Goal: Transaction & Acquisition: Purchase product/service

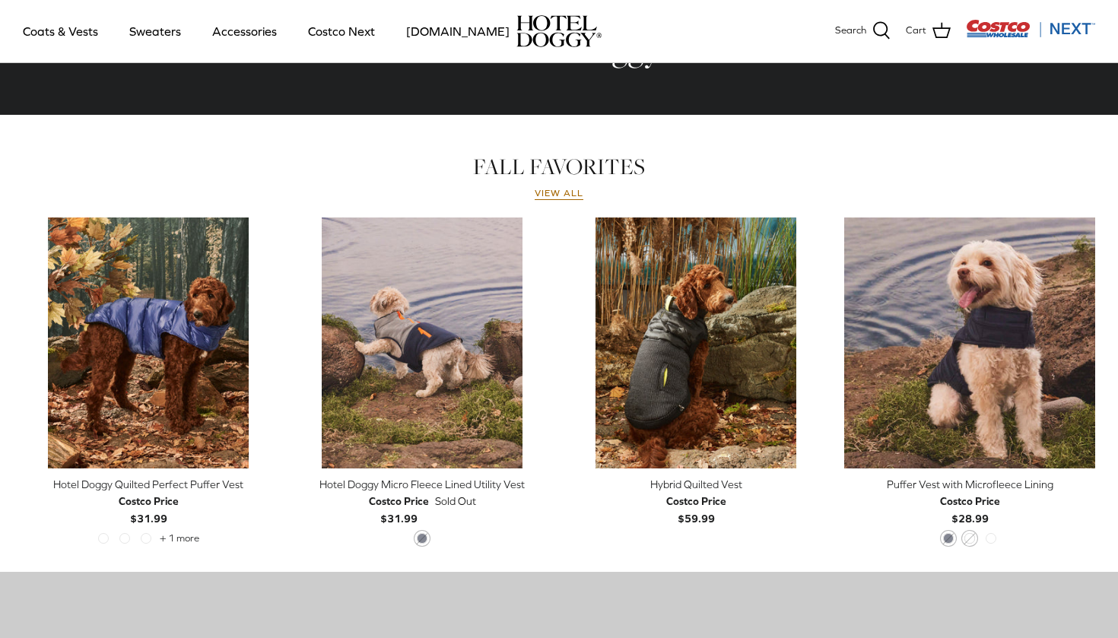
scroll to position [646, 0]
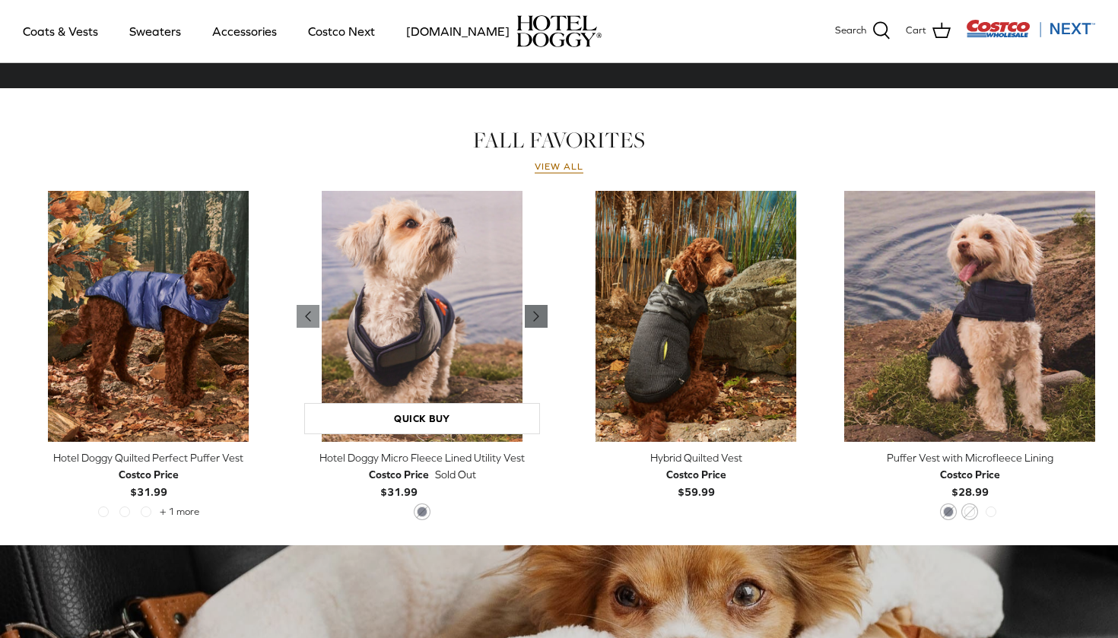
click at [538, 307] on icon "Right" at bounding box center [536, 316] width 18 height 18
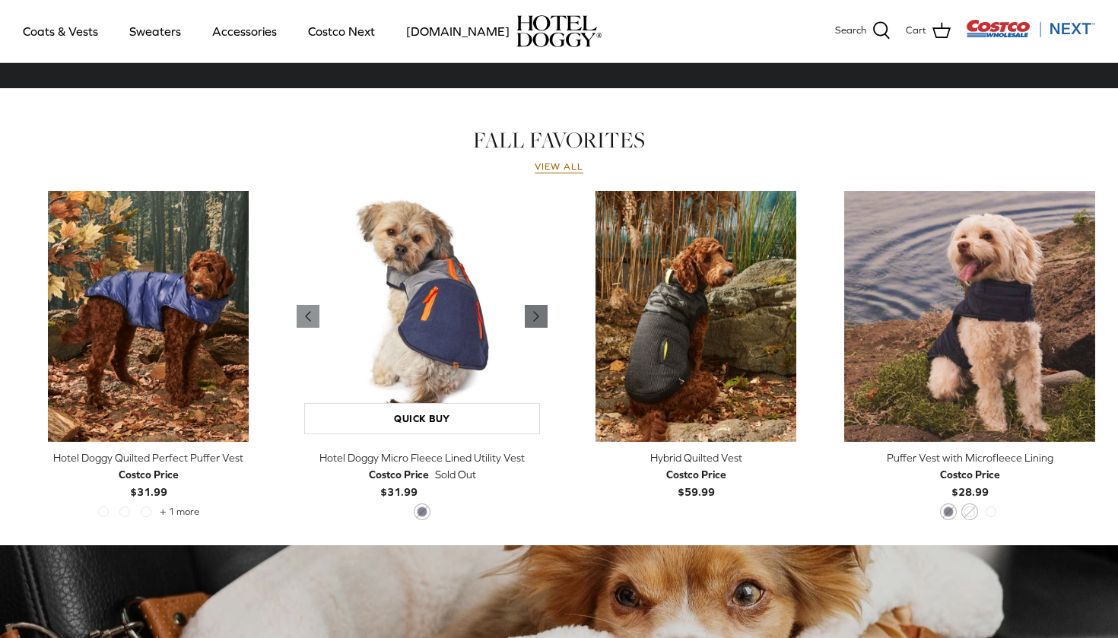
click at [538, 307] on icon "Right" at bounding box center [536, 316] width 18 height 18
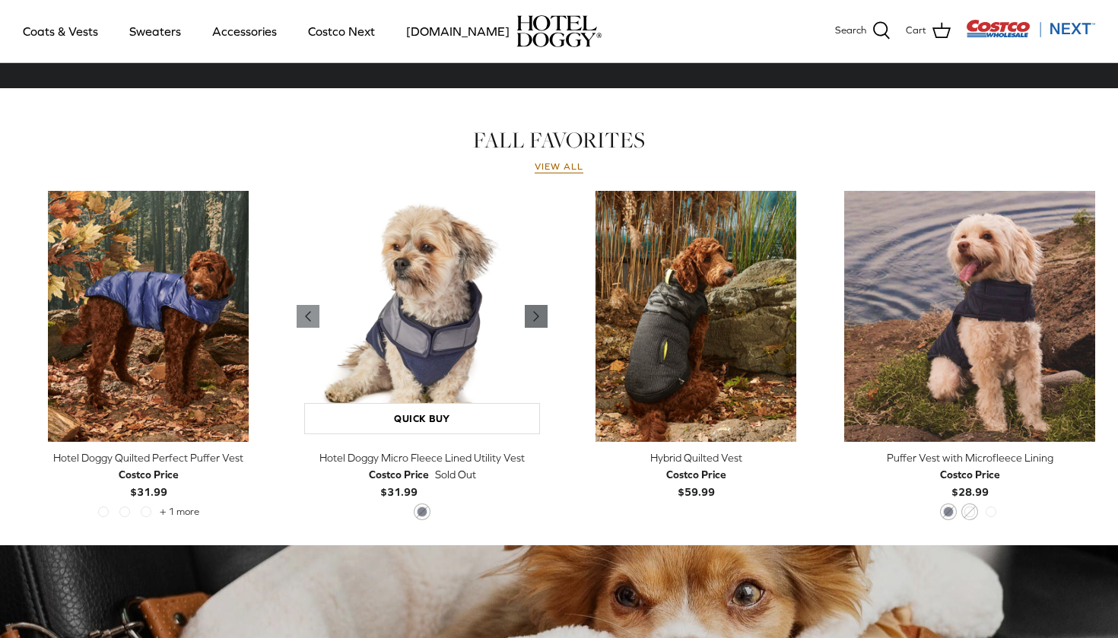
click at [539, 308] on icon "Right" at bounding box center [536, 316] width 18 height 18
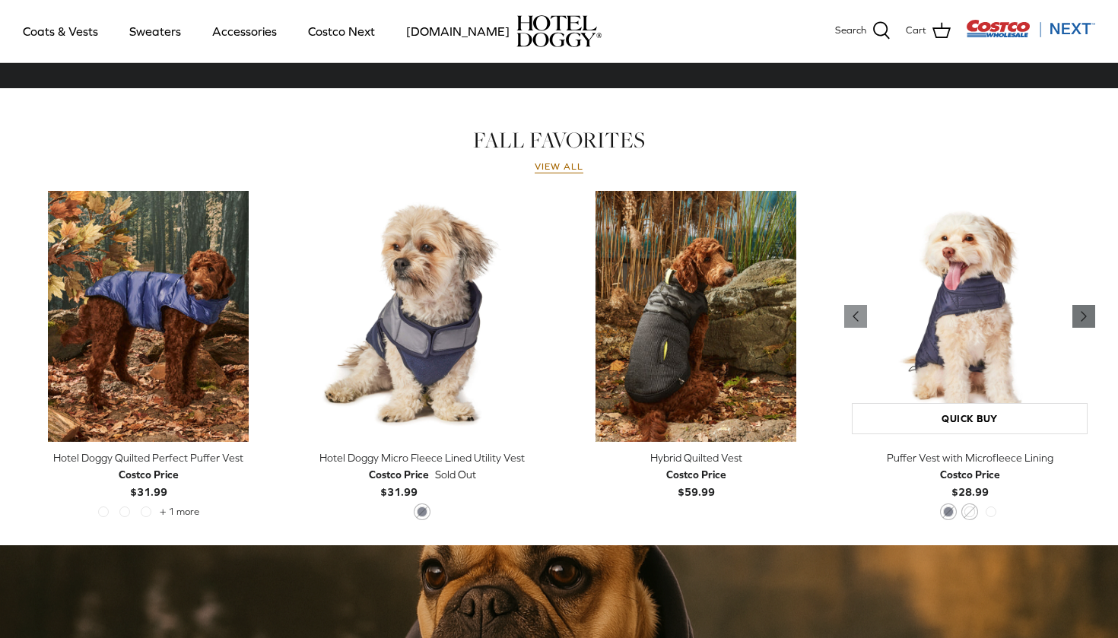
click at [1075, 319] on icon "Right" at bounding box center [1084, 316] width 18 height 18
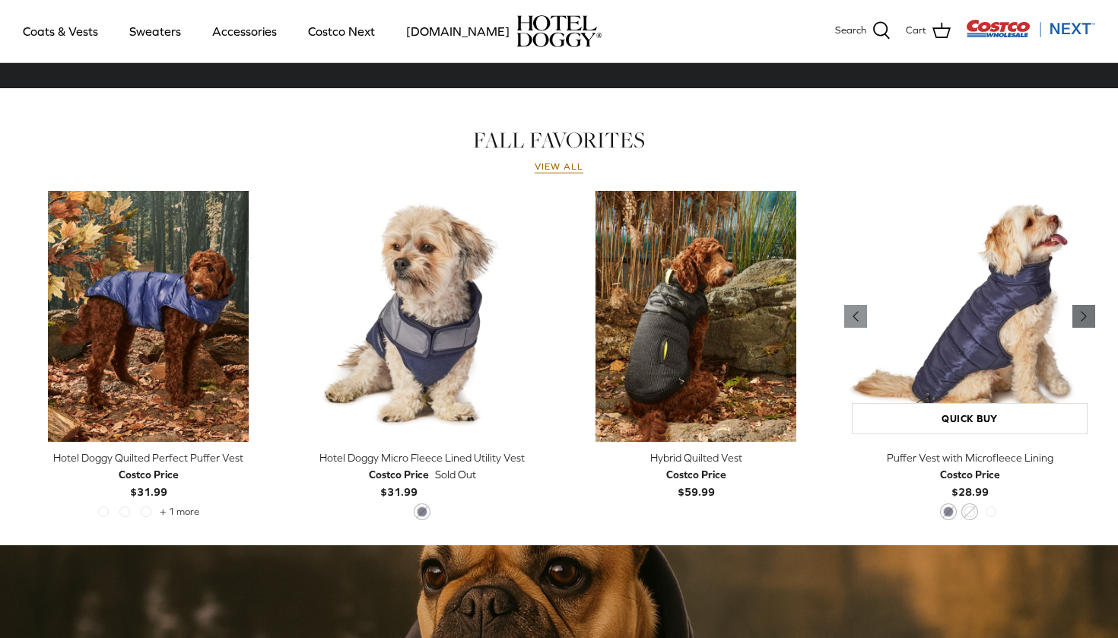
click at [1075, 319] on icon "Right" at bounding box center [1084, 316] width 18 height 18
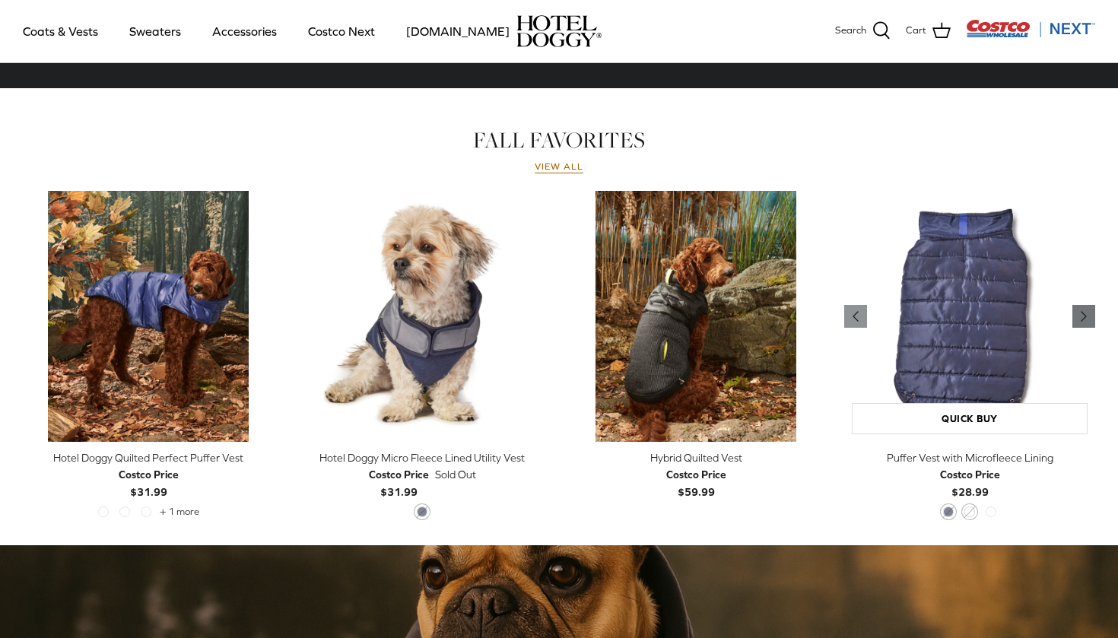
click at [1075, 319] on icon "Right" at bounding box center [1084, 316] width 18 height 18
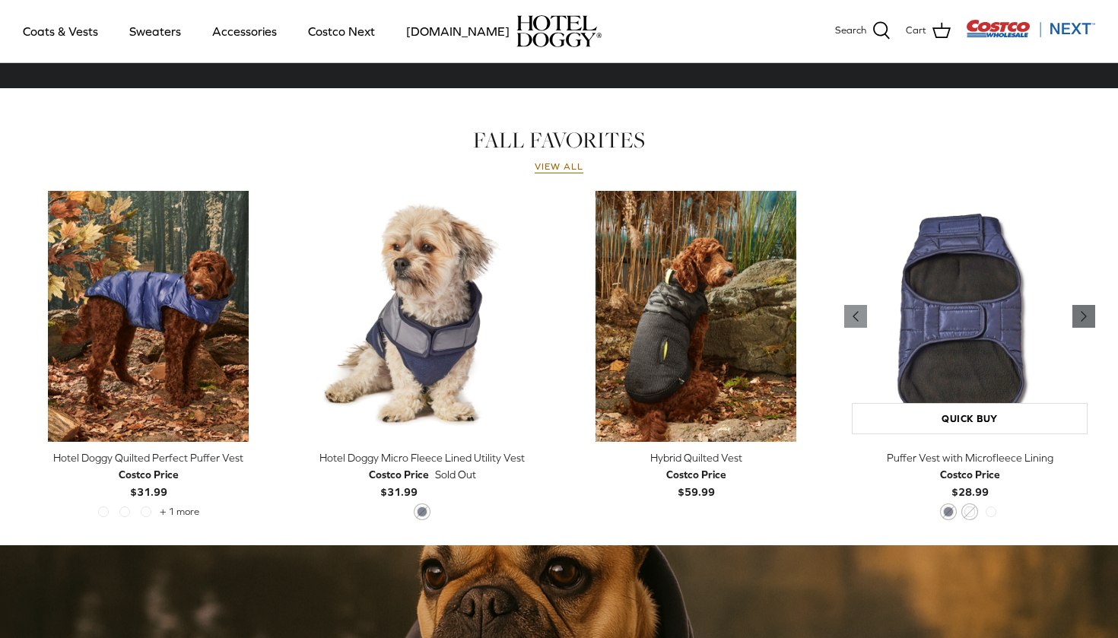
click at [1075, 319] on icon "Right" at bounding box center [1084, 316] width 18 height 18
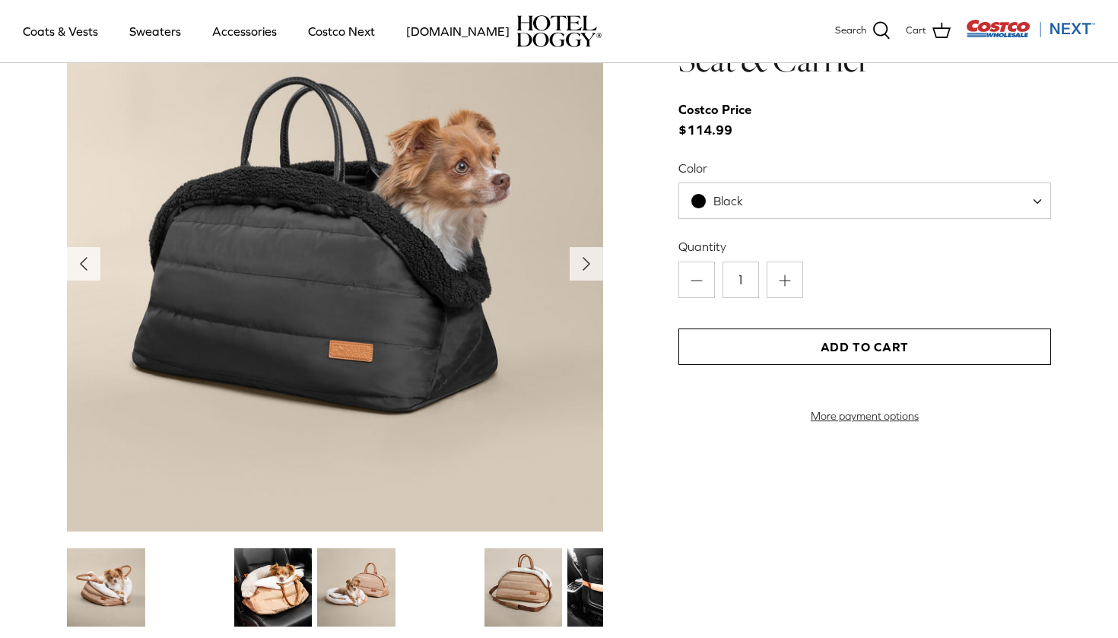
scroll to position [1678, 0]
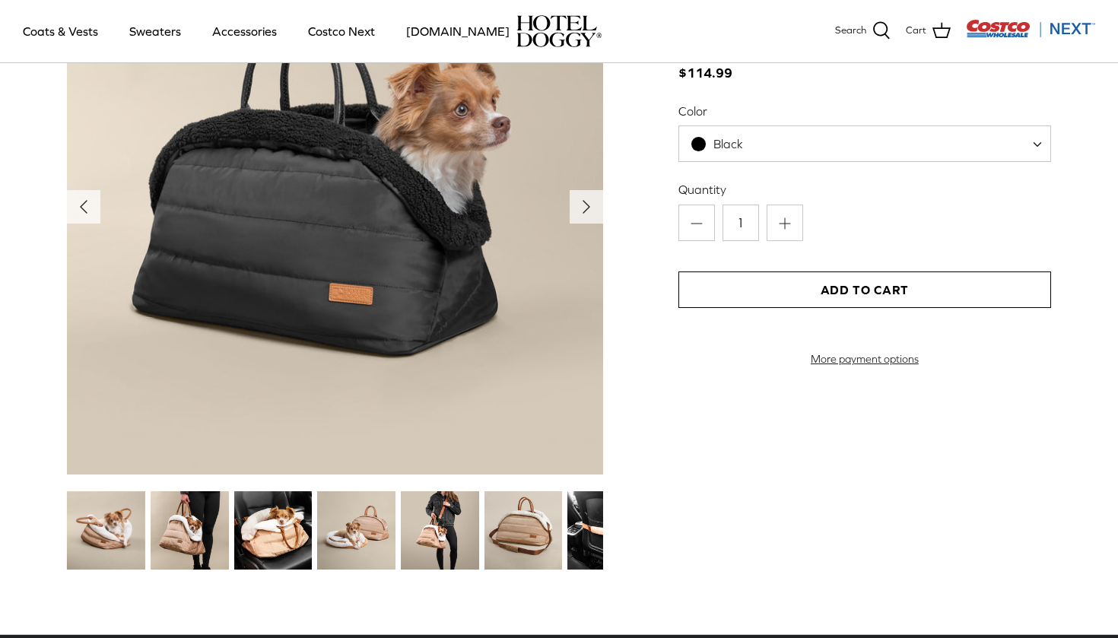
click at [256, 534] on img at bounding box center [273, 530] width 78 height 78
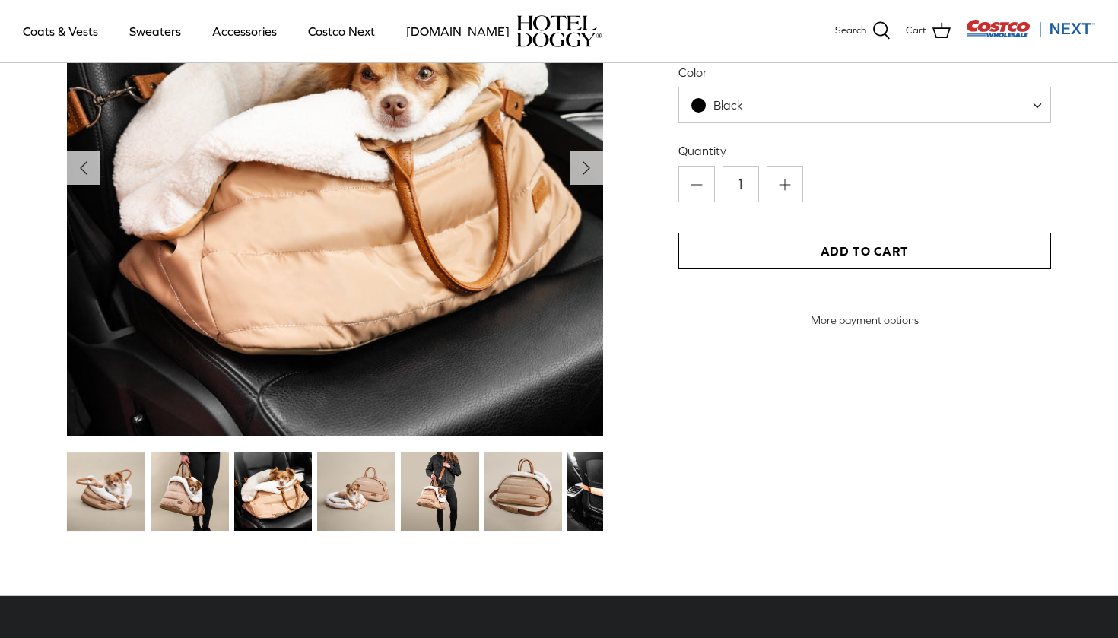
scroll to position [1770, 0]
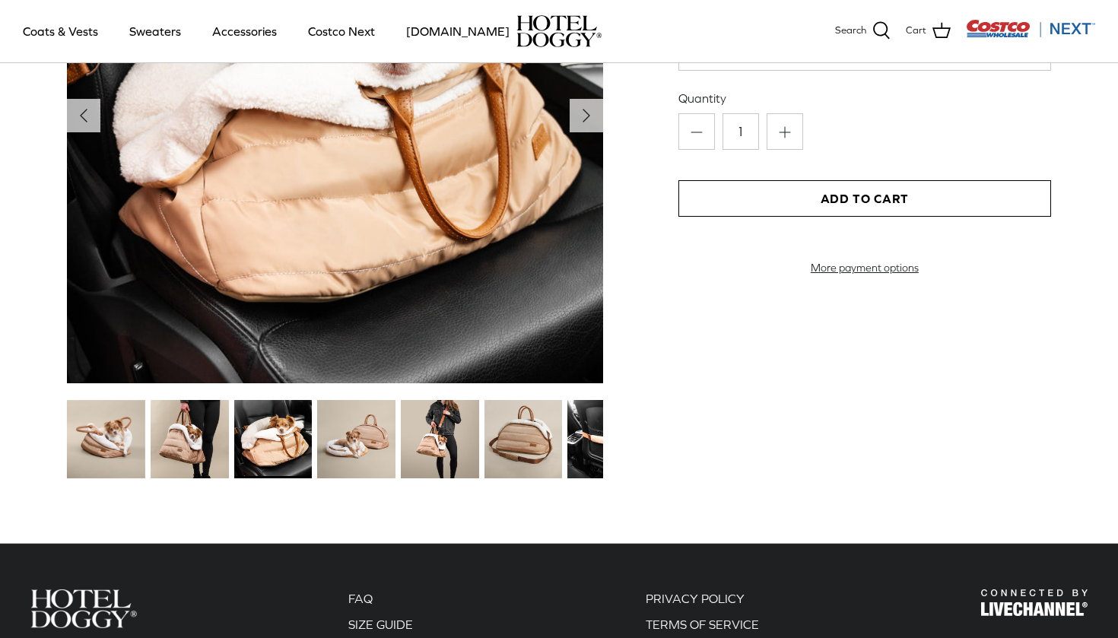
click at [225, 452] on img at bounding box center [190, 439] width 78 height 78
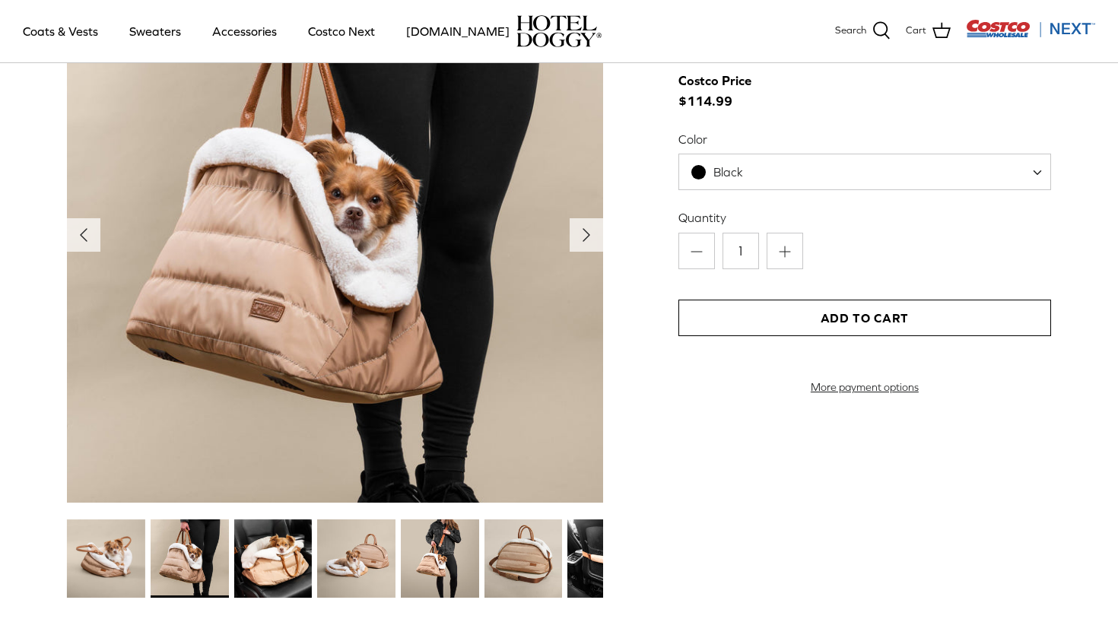
scroll to position [1653, 0]
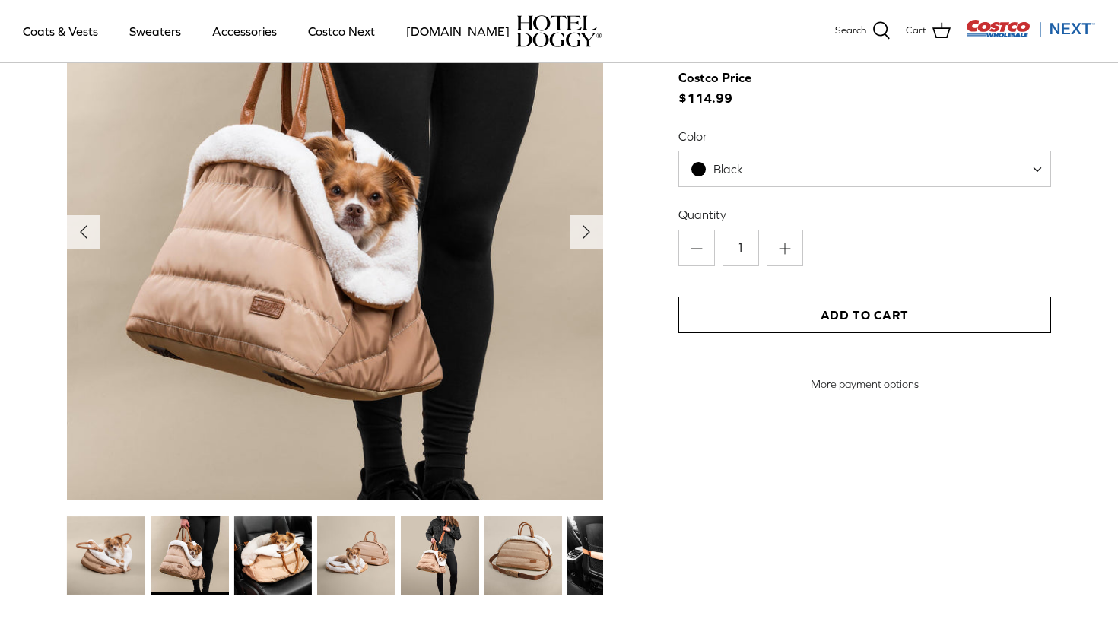
click at [300, 545] on img at bounding box center [273, 555] width 78 height 78
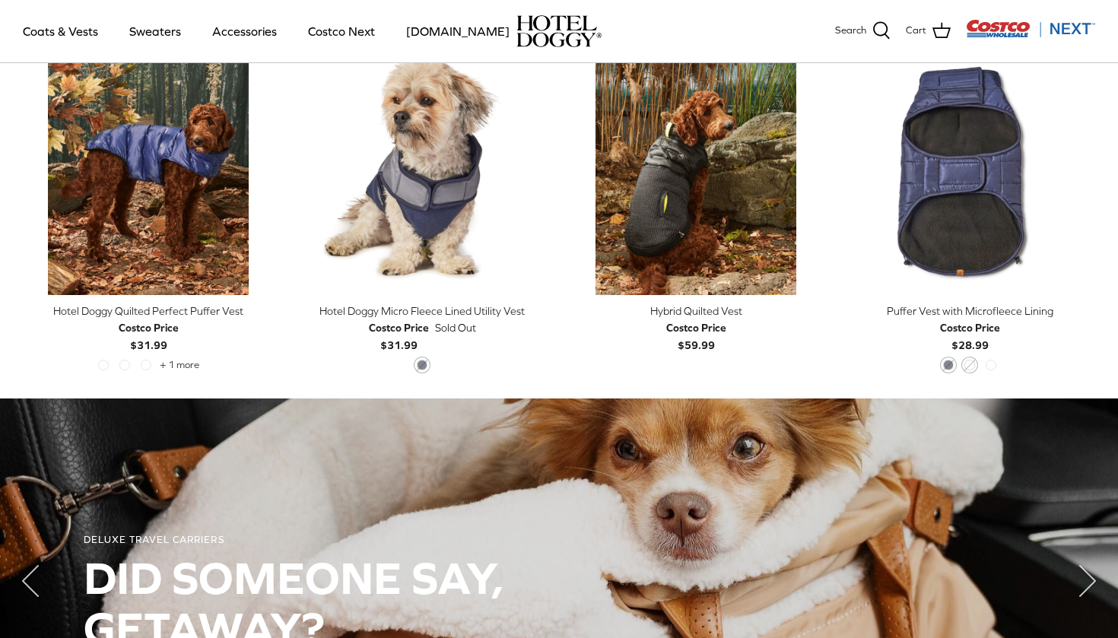
scroll to position [728, 0]
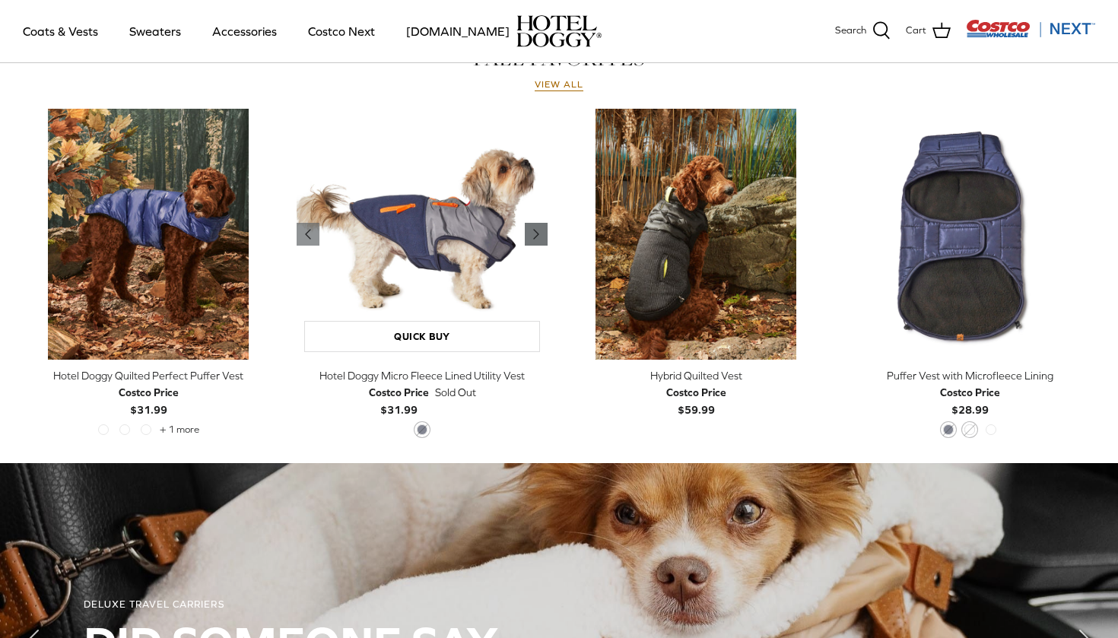
click at [540, 226] on icon "Right" at bounding box center [536, 234] width 18 height 18
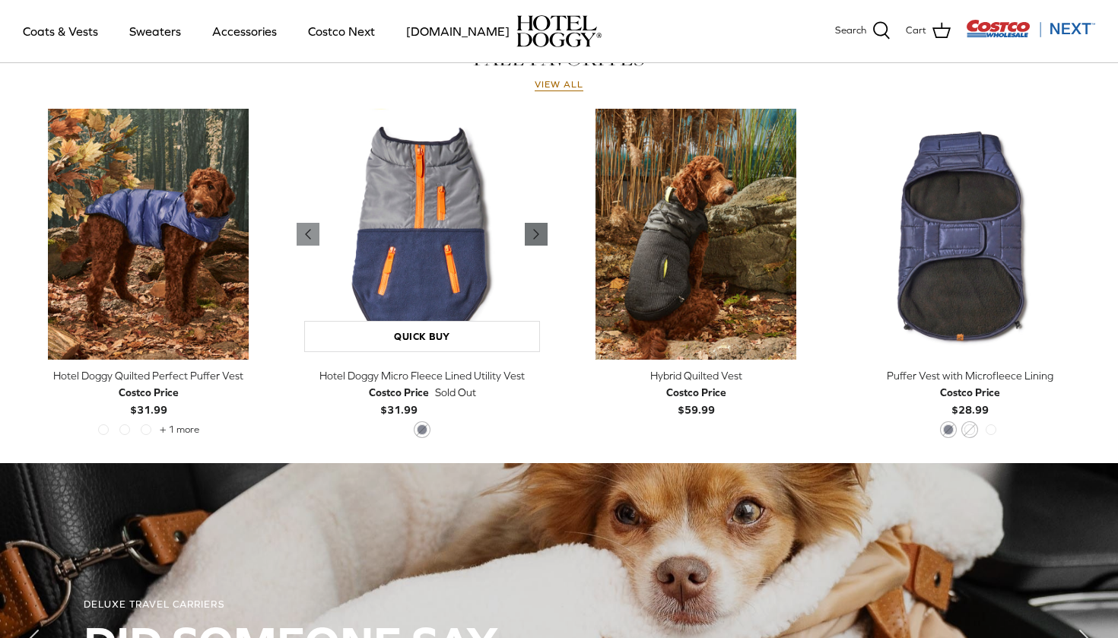
click at [540, 226] on icon "Right" at bounding box center [536, 234] width 18 height 18
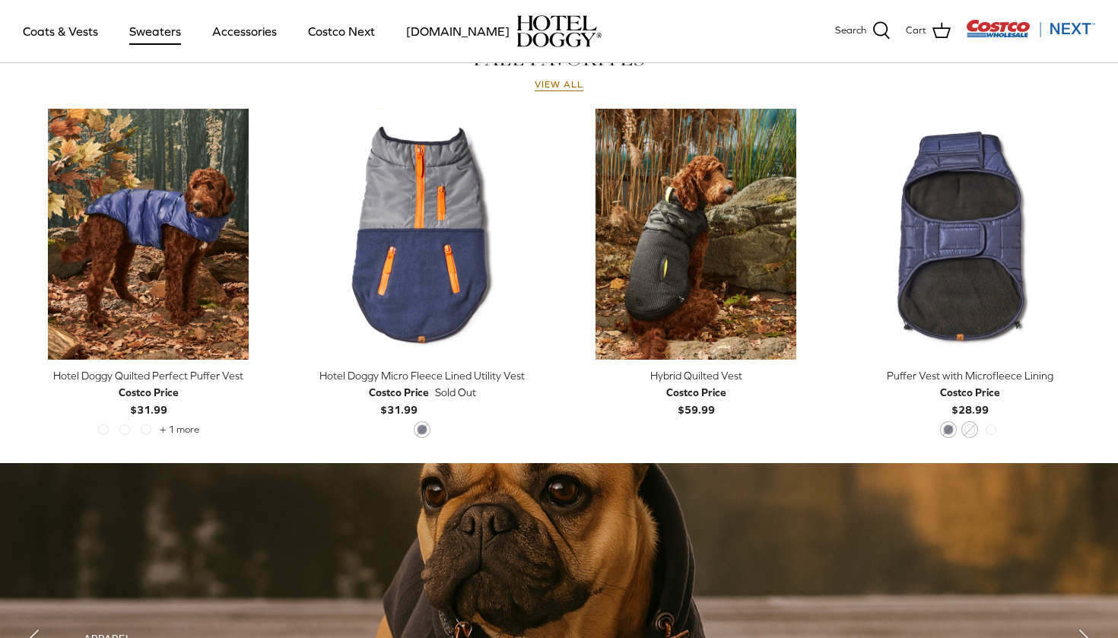
click at [164, 27] on link "Sweaters" at bounding box center [155, 31] width 79 height 52
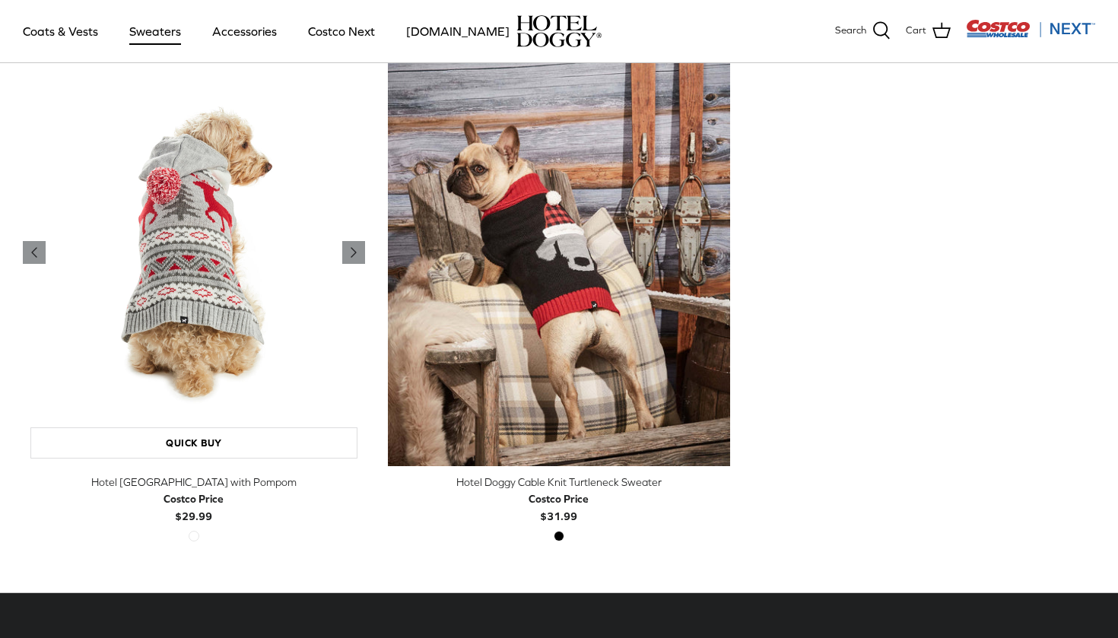
scroll to position [433, 0]
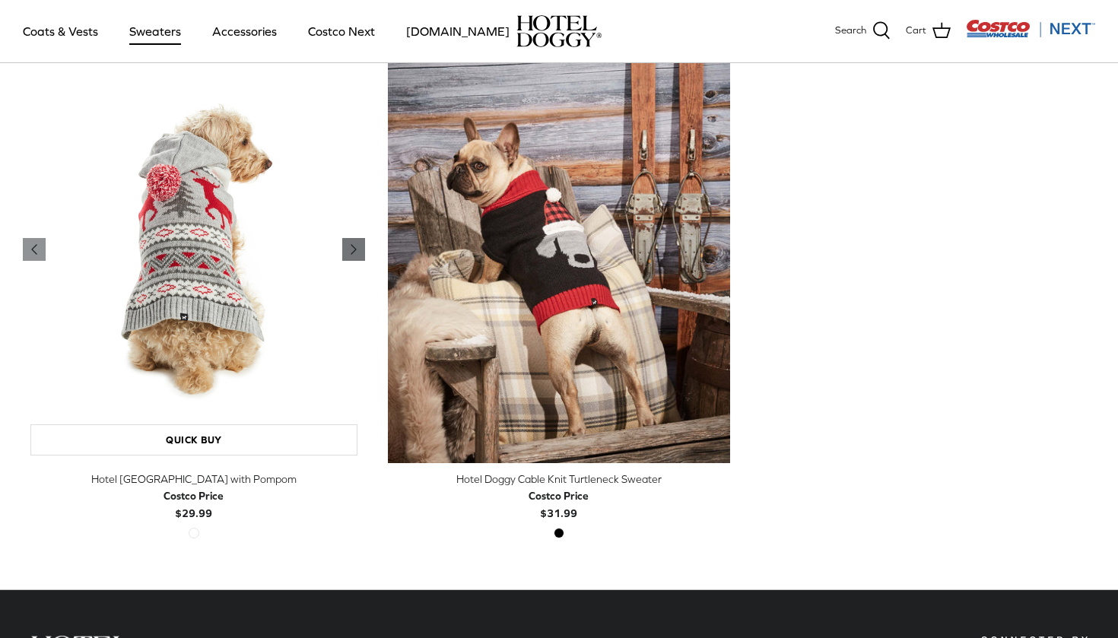
click at [351, 246] on polyline "Previous" at bounding box center [353, 249] width 5 height 9
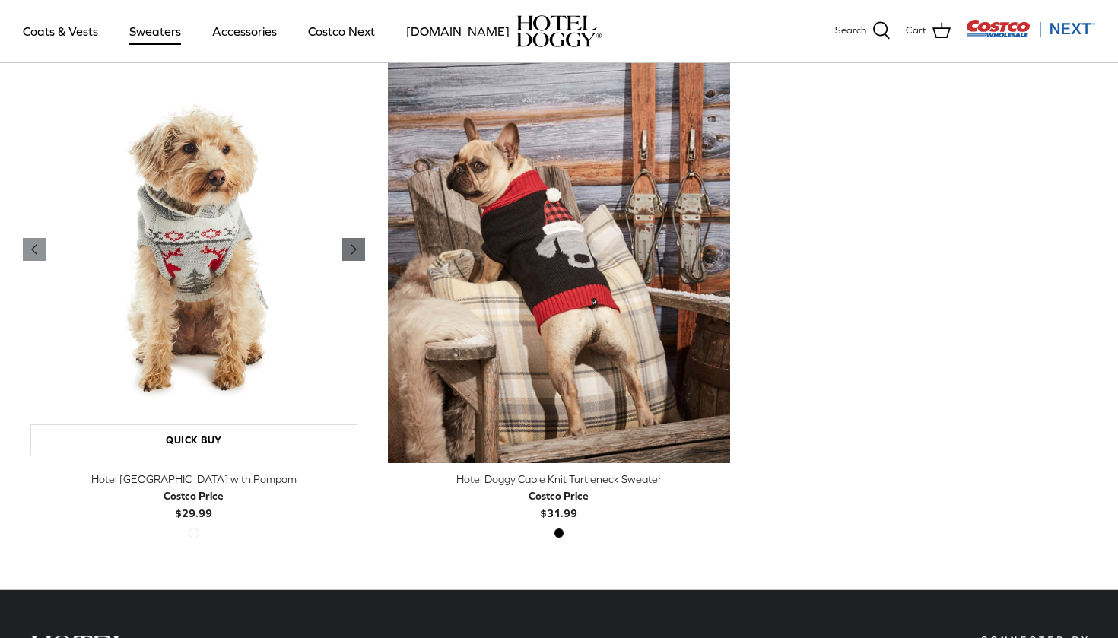
click at [351, 246] on polyline "Previous" at bounding box center [353, 249] width 5 height 9
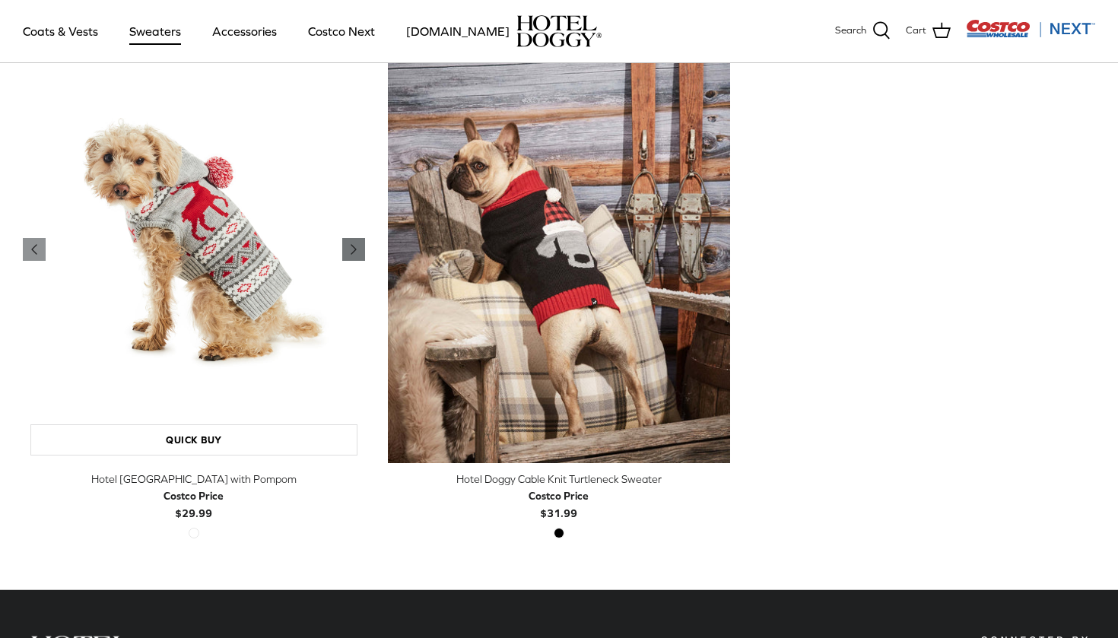
click at [351, 246] on polyline "Previous" at bounding box center [353, 249] width 5 height 9
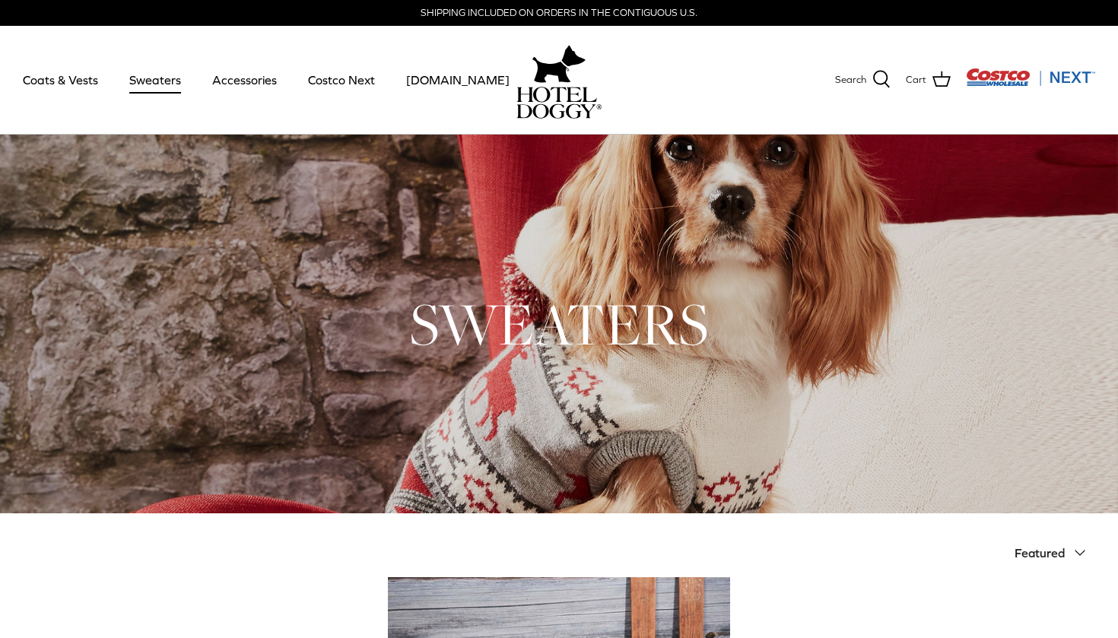
scroll to position [0, 0]
click at [248, 72] on link "Accessories" at bounding box center [244, 80] width 92 height 52
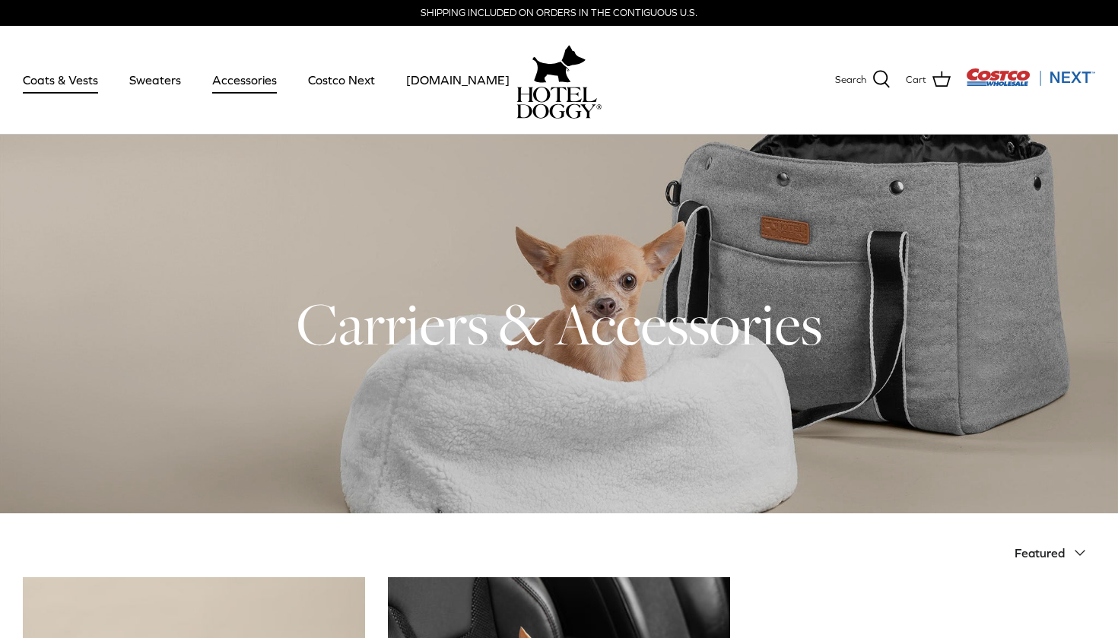
click at [60, 65] on link "Coats & Vests" at bounding box center [60, 80] width 103 height 52
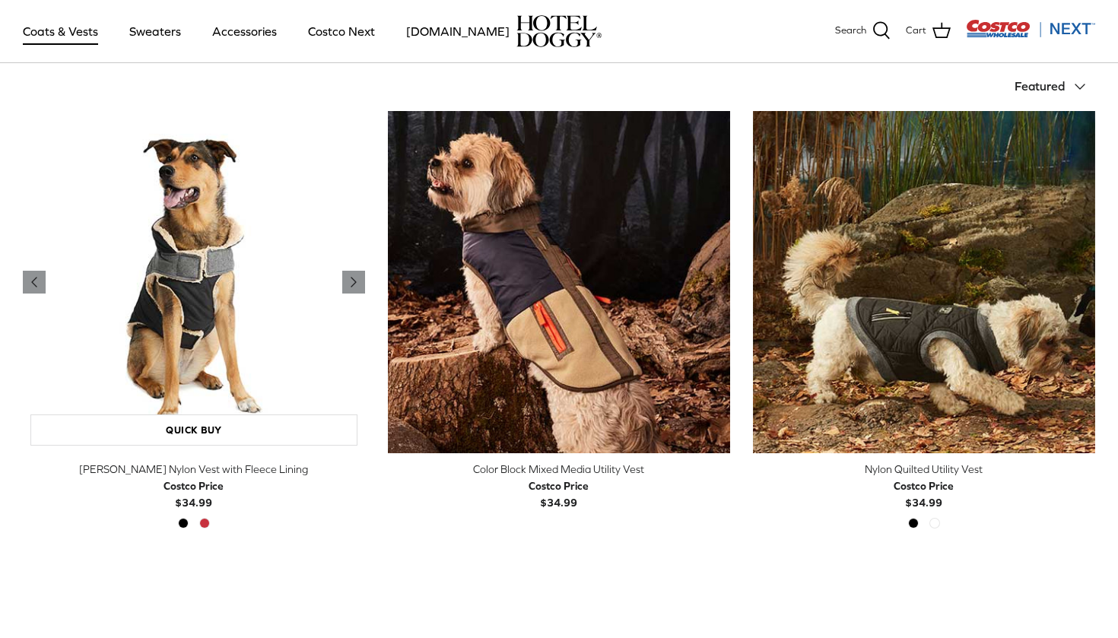
scroll to position [359, 0]
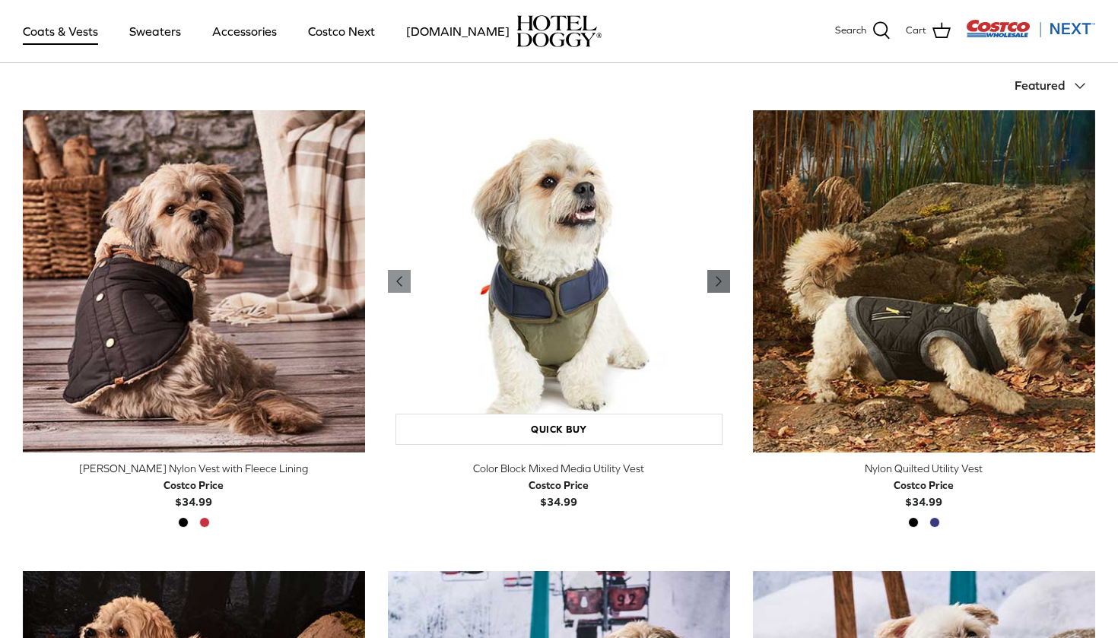
click at [722, 274] on icon "Right" at bounding box center [719, 281] width 18 height 18
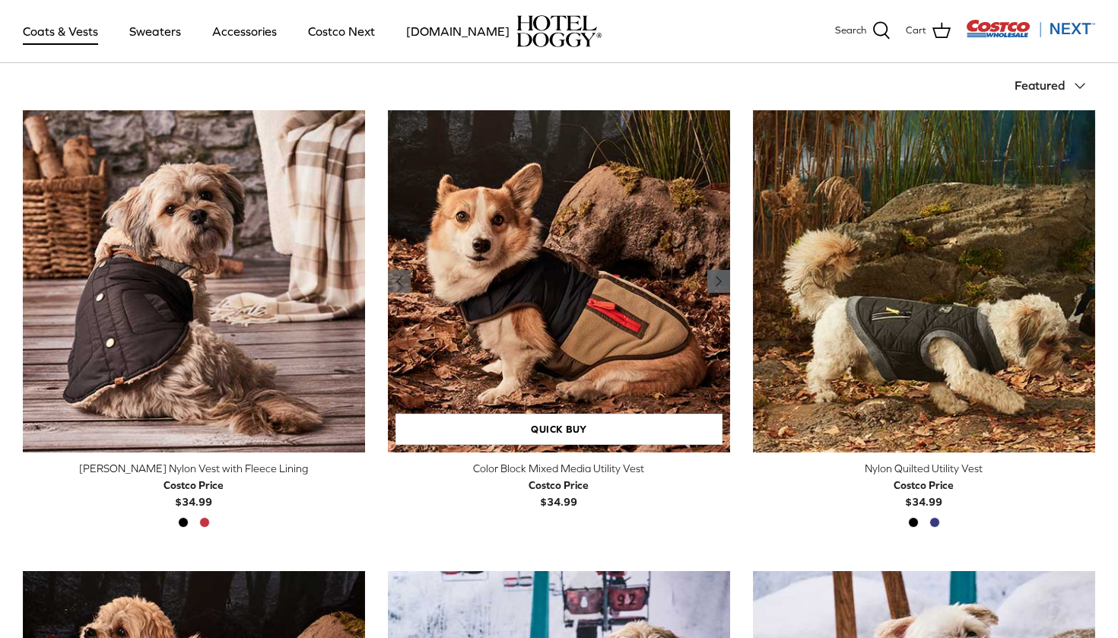
click at [722, 274] on icon "Right" at bounding box center [719, 281] width 18 height 18
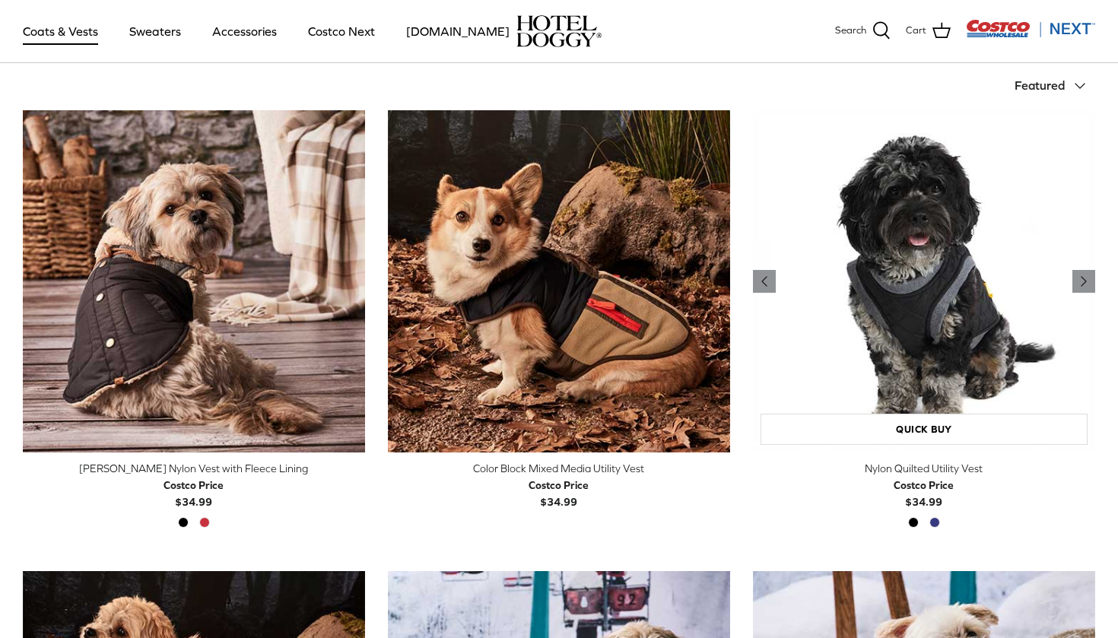
scroll to position [373, 0]
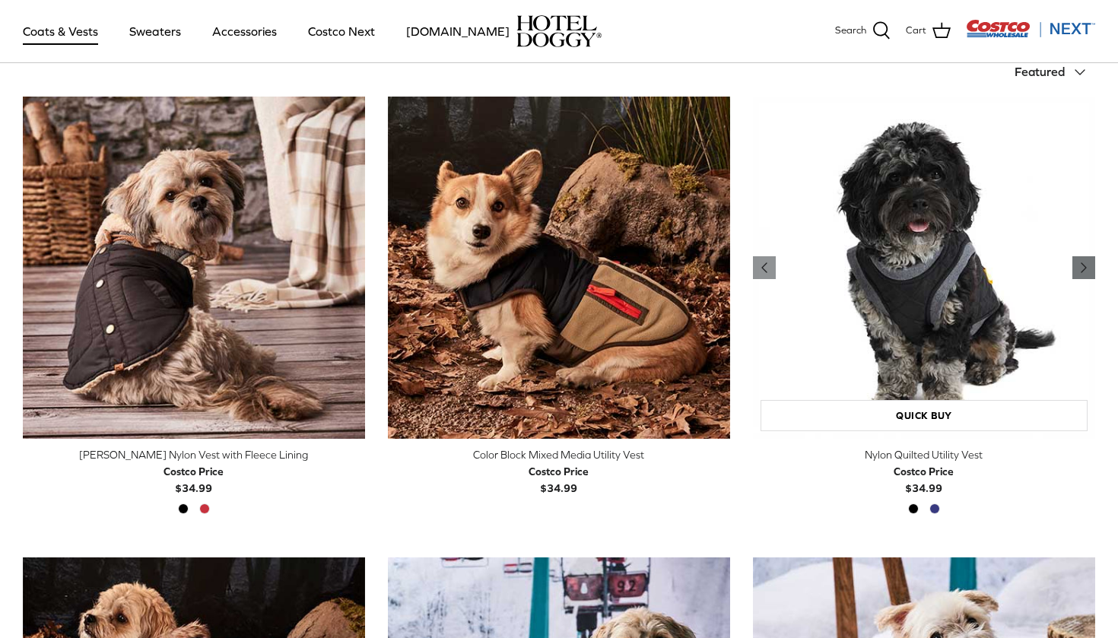
click at [1088, 272] on icon "Right" at bounding box center [1084, 268] width 18 height 18
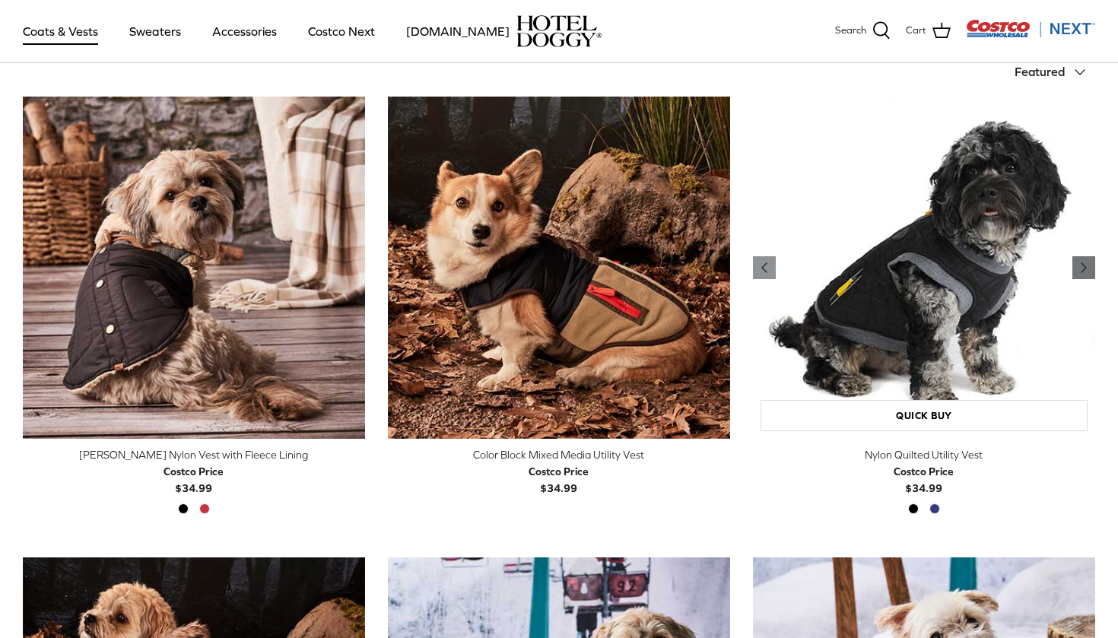
click at [1088, 272] on icon "Right" at bounding box center [1084, 268] width 18 height 18
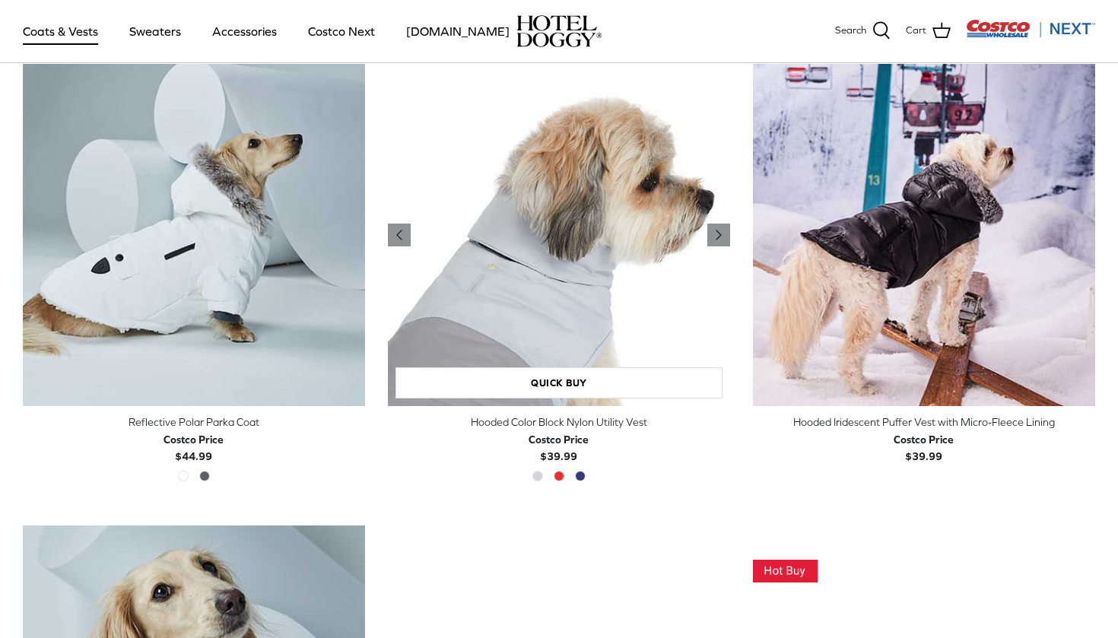
scroll to position [1329, 0]
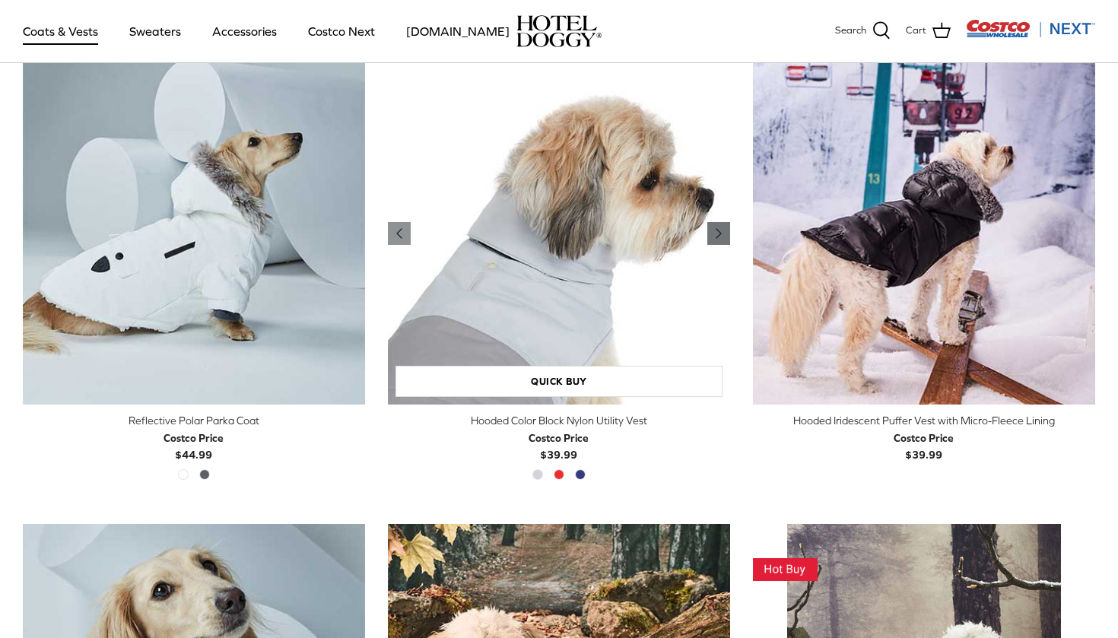
click at [716, 233] on icon "Right" at bounding box center [719, 233] width 18 height 18
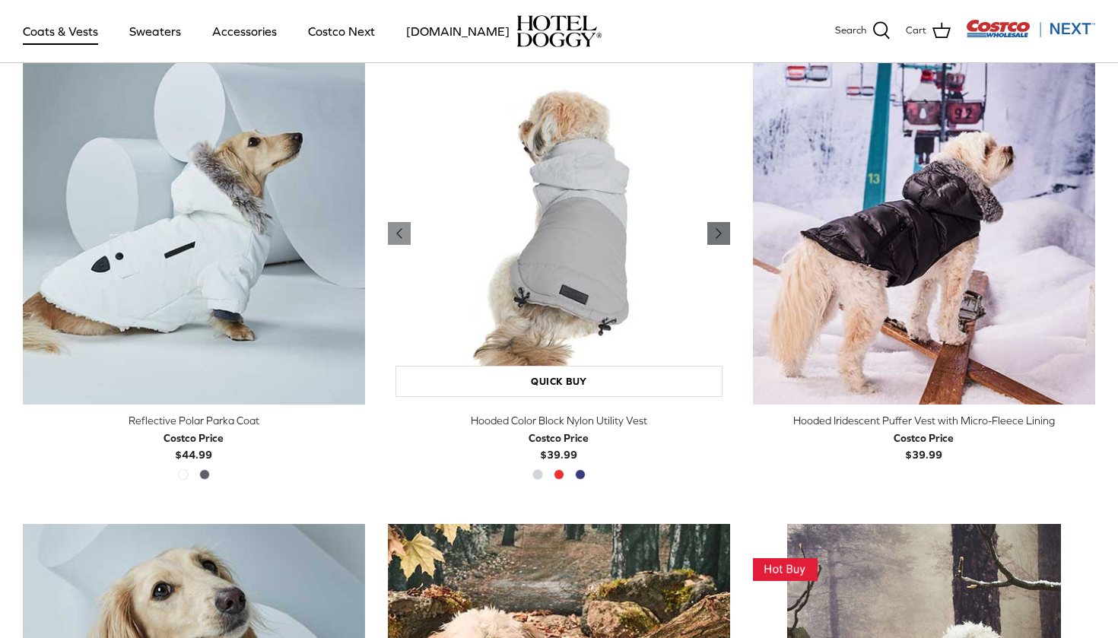
click at [716, 233] on icon "Right" at bounding box center [719, 233] width 18 height 18
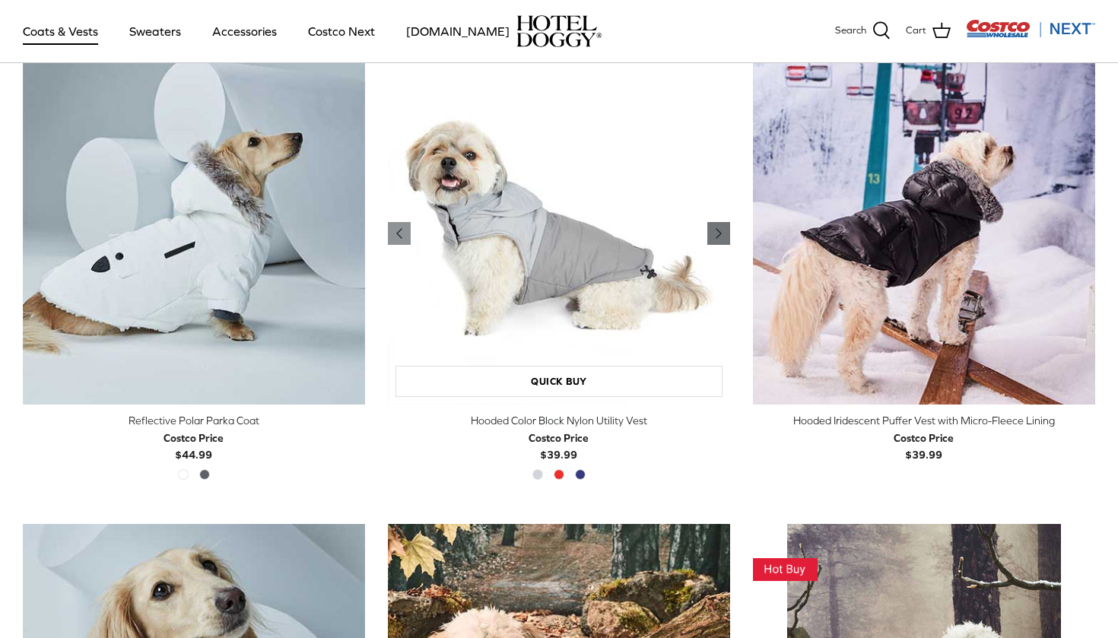
click at [716, 233] on icon "Right" at bounding box center [719, 233] width 18 height 18
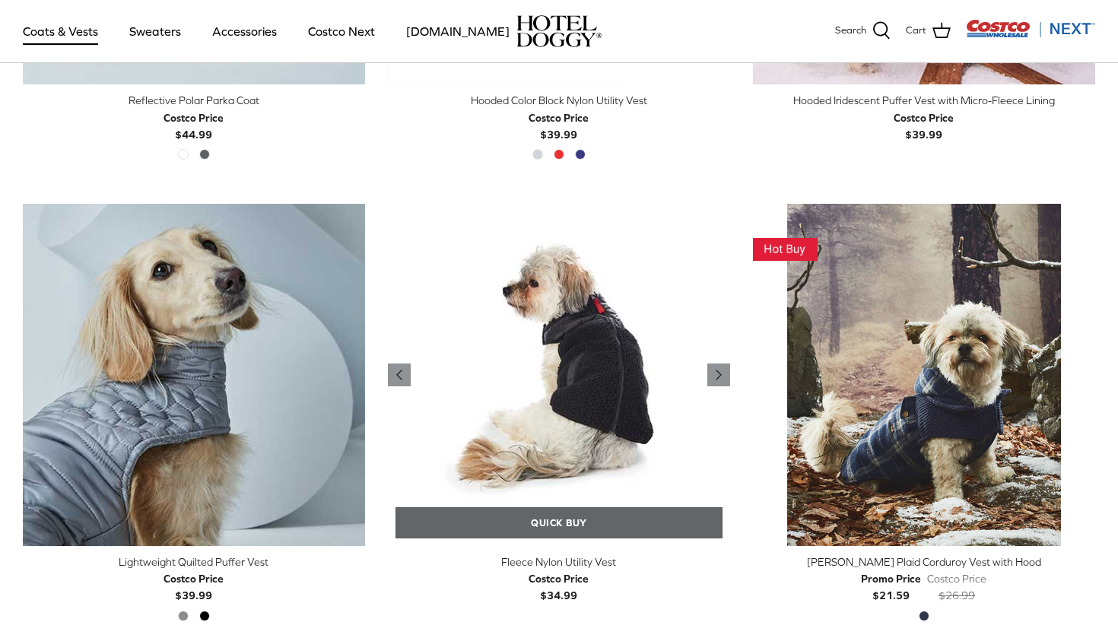
scroll to position [1759, 0]
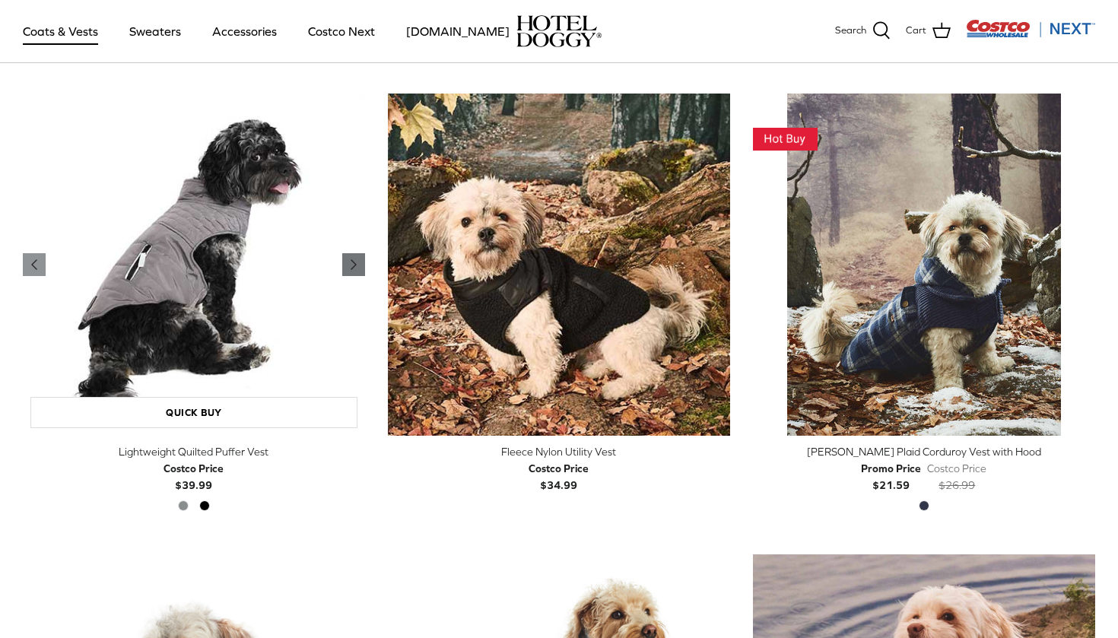
click at [352, 262] on polyline "Previous" at bounding box center [353, 264] width 5 height 9
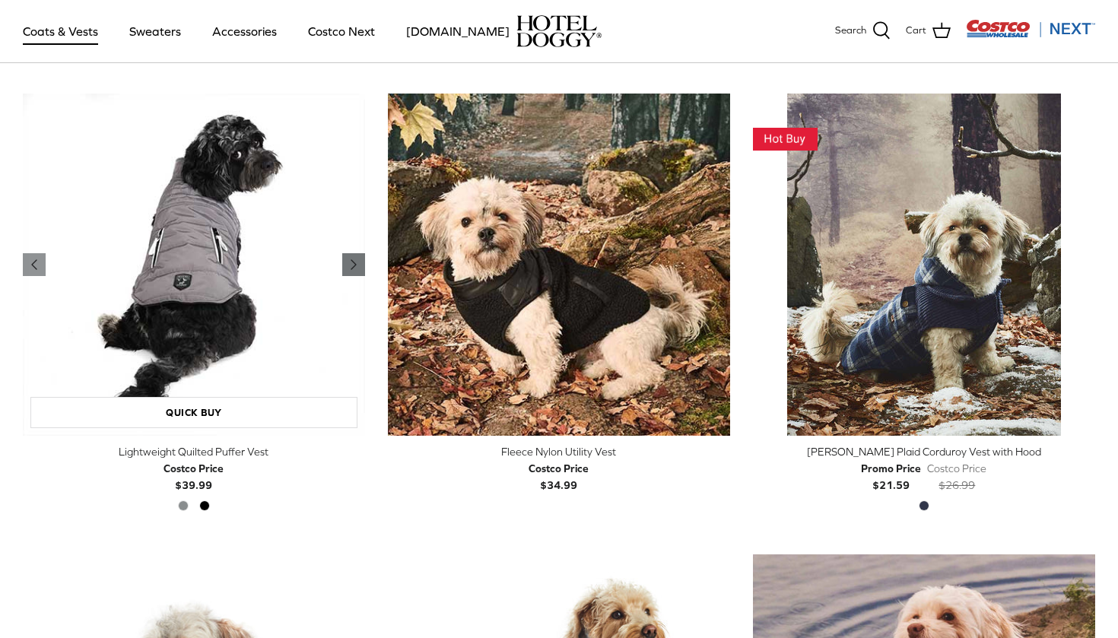
click at [352, 262] on polyline "Previous" at bounding box center [353, 264] width 5 height 9
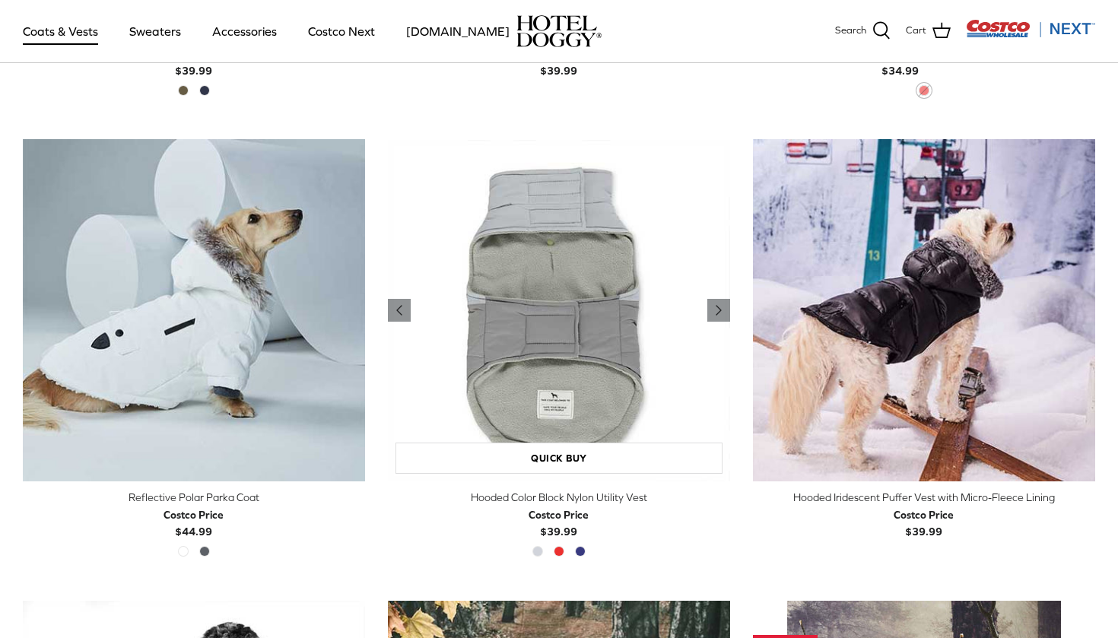
scroll to position [1256, 0]
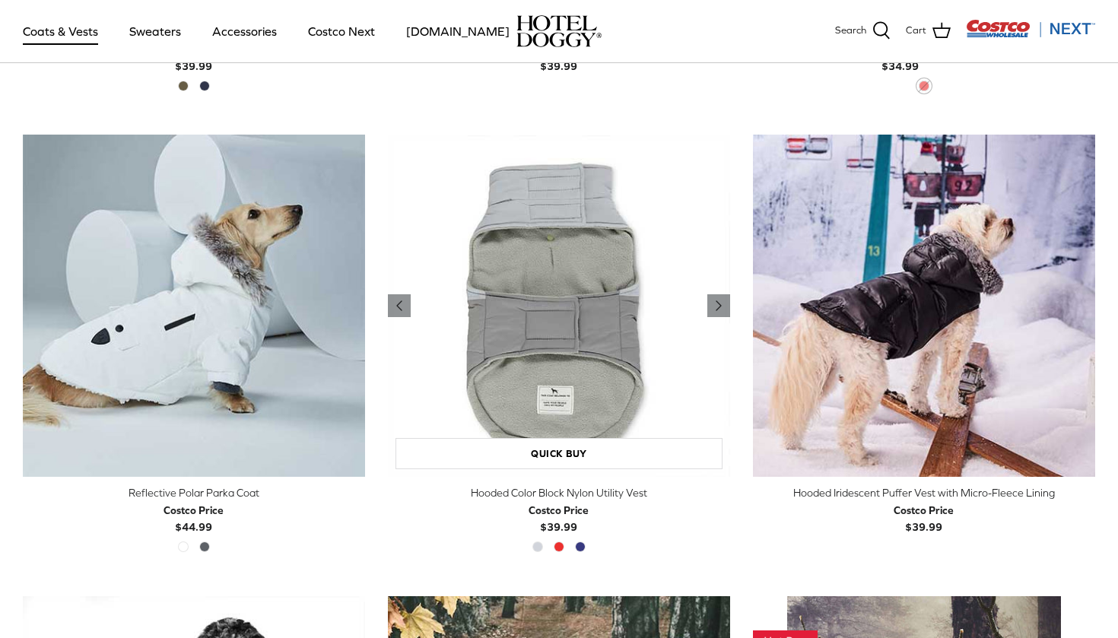
click at [583, 282] on img "Hooded Color Block Nylon Utility Vest" at bounding box center [559, 306] width 342 height 342
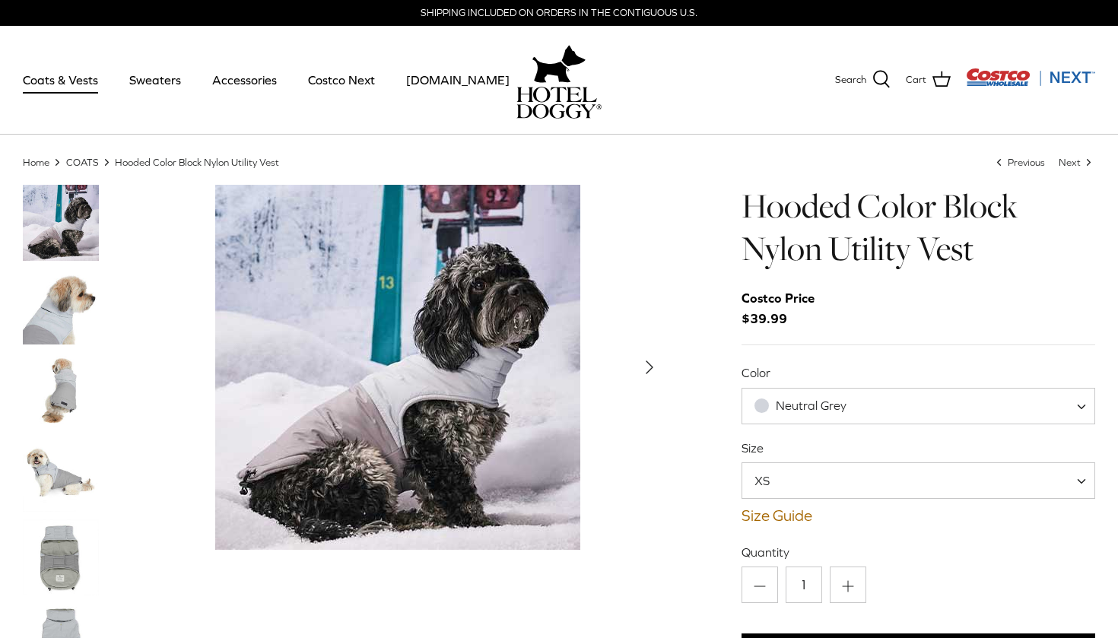
scroll to position [68, 0]
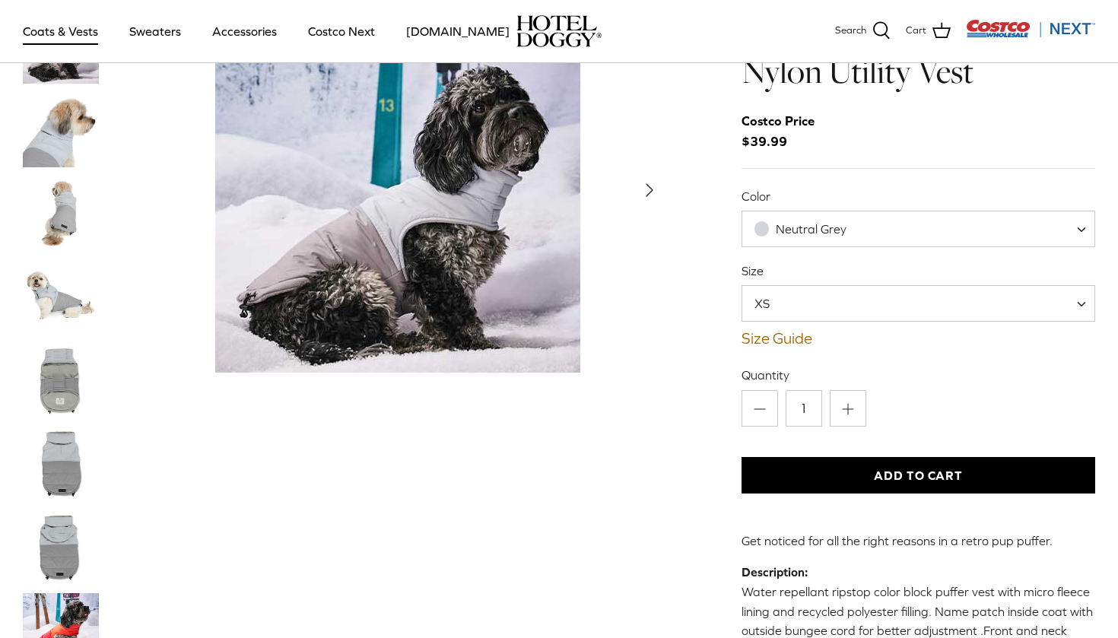
click at [75, 352] on img "Thumbnail Link" at bounding box center [61, 380] width 76 height 76
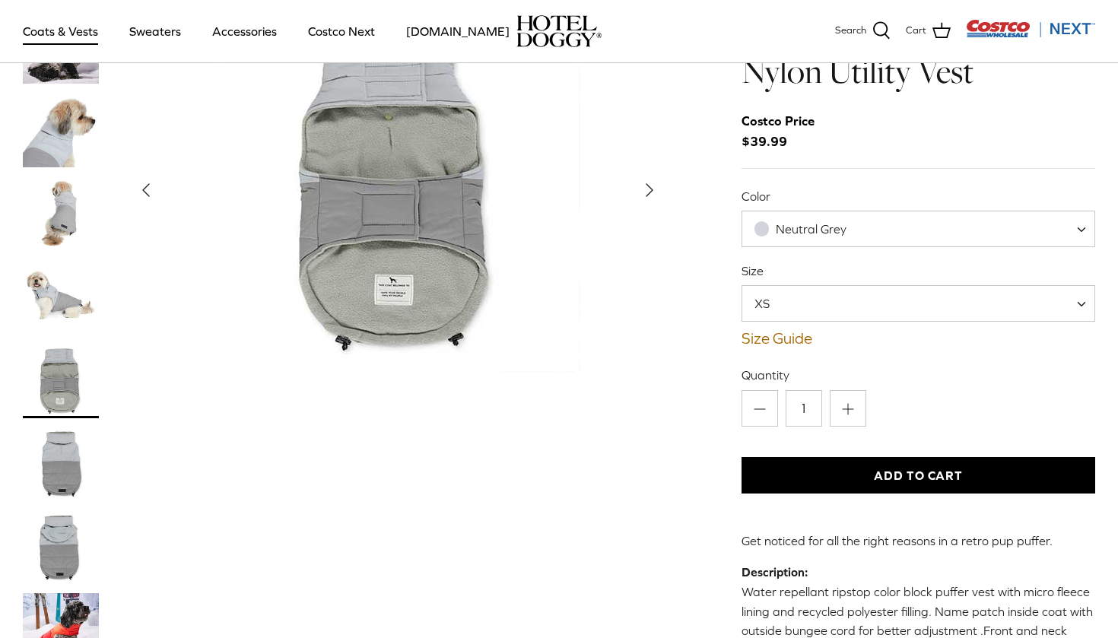
click at [65, 293] on img "Thumbnail Link" at bounding box center [61, 297] width 76 height 76
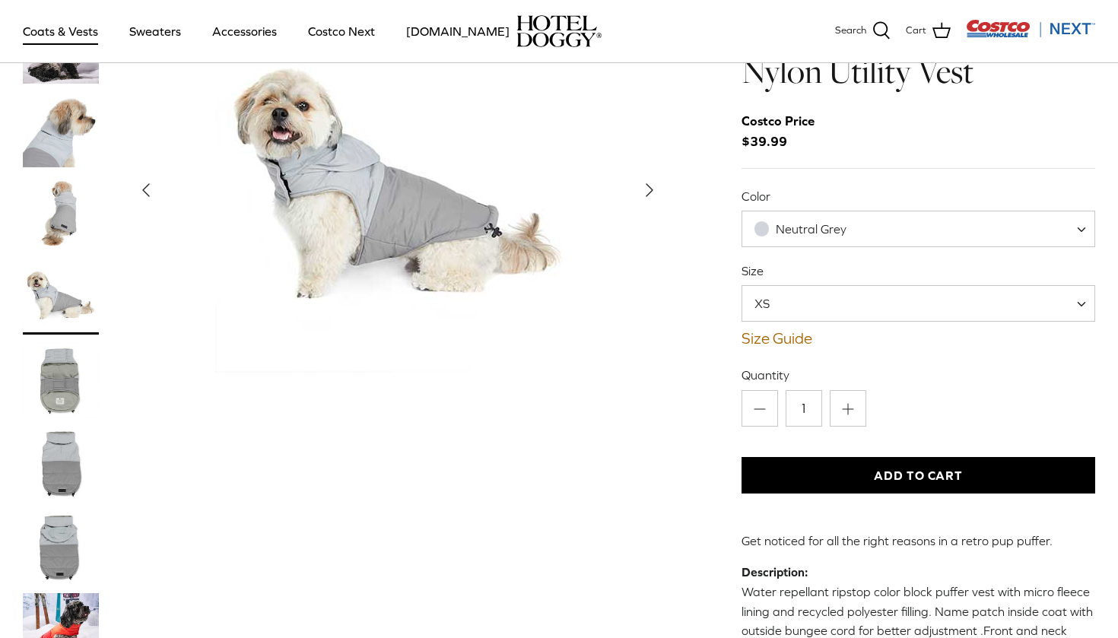
click at [70, 240] on img "Thumbnail Link" at bounding box center [61, 213] width 76 height 76
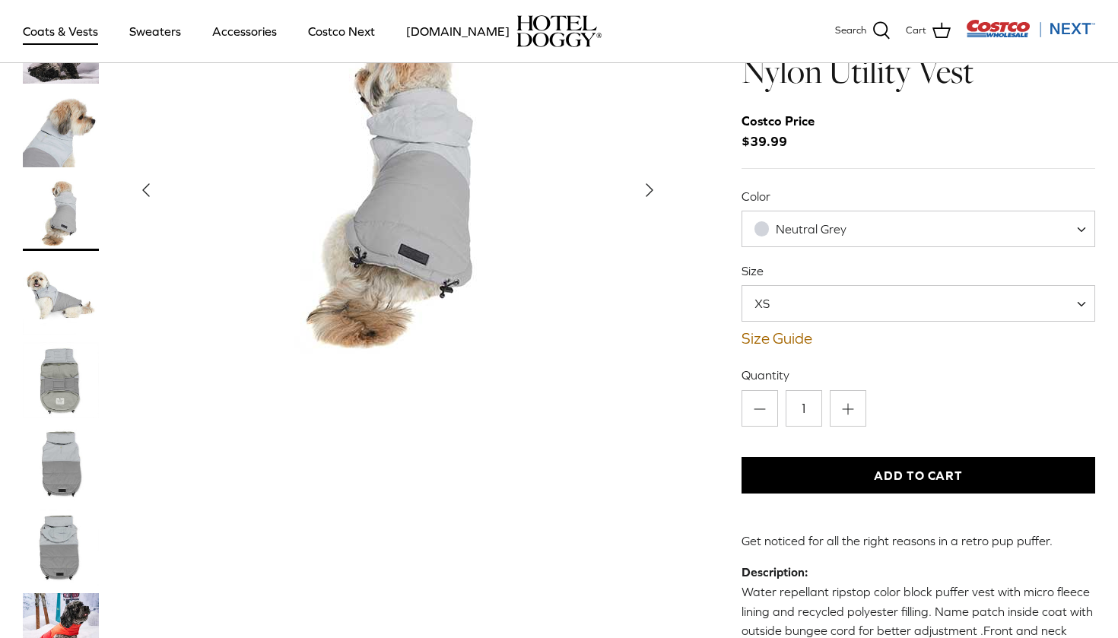
click at [71, 179] on img "Thumbnail Link" at bounding box center [61, 213] width 76 height 76
click at [848, 227] on span "Neutral Grey" at bounding box center [809, 229] width 135 height 16
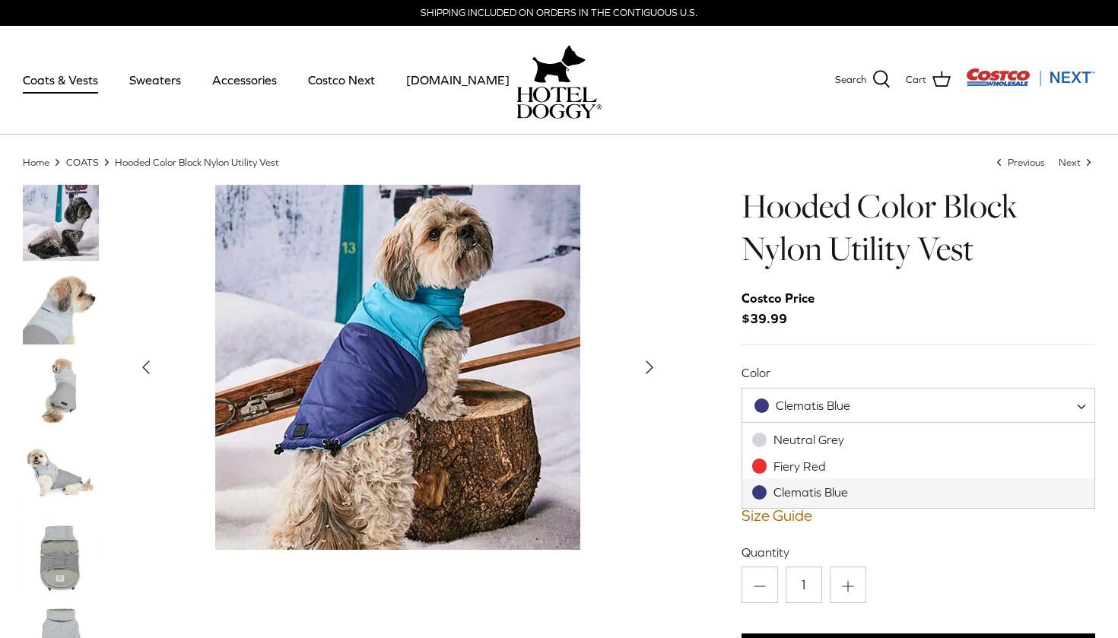
click at [862, 404] on span "Clematis Blue" at bounding box center [811, 406] width 139 height 16
select select "Fiery Red"
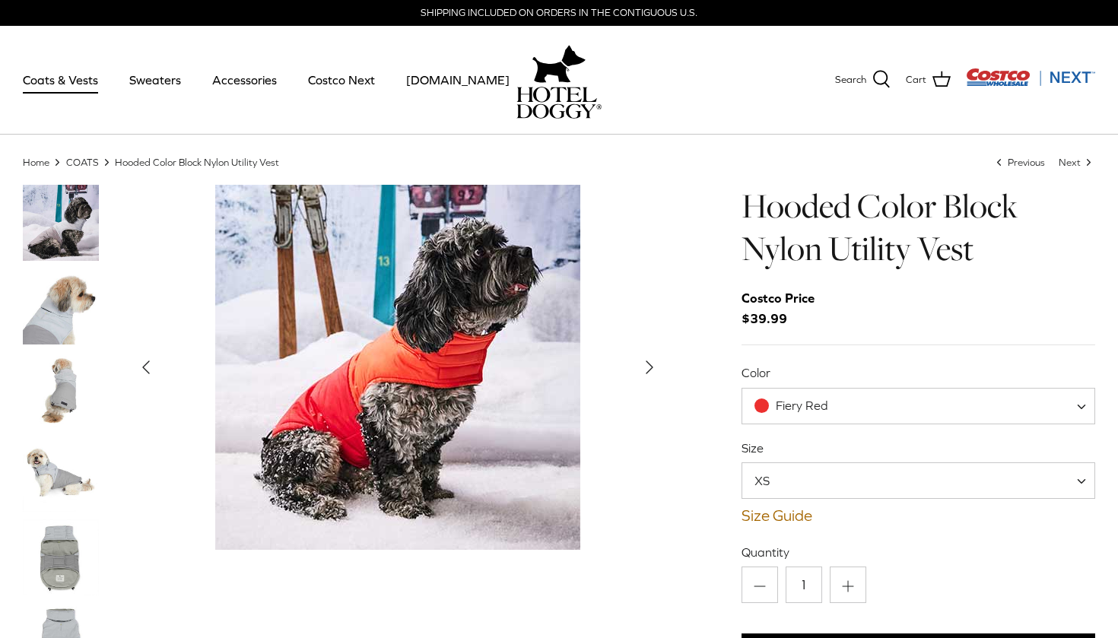
click at [68, 440] on img "Thumbnail Link" at bounding box center [61, 474] width 76 height 76
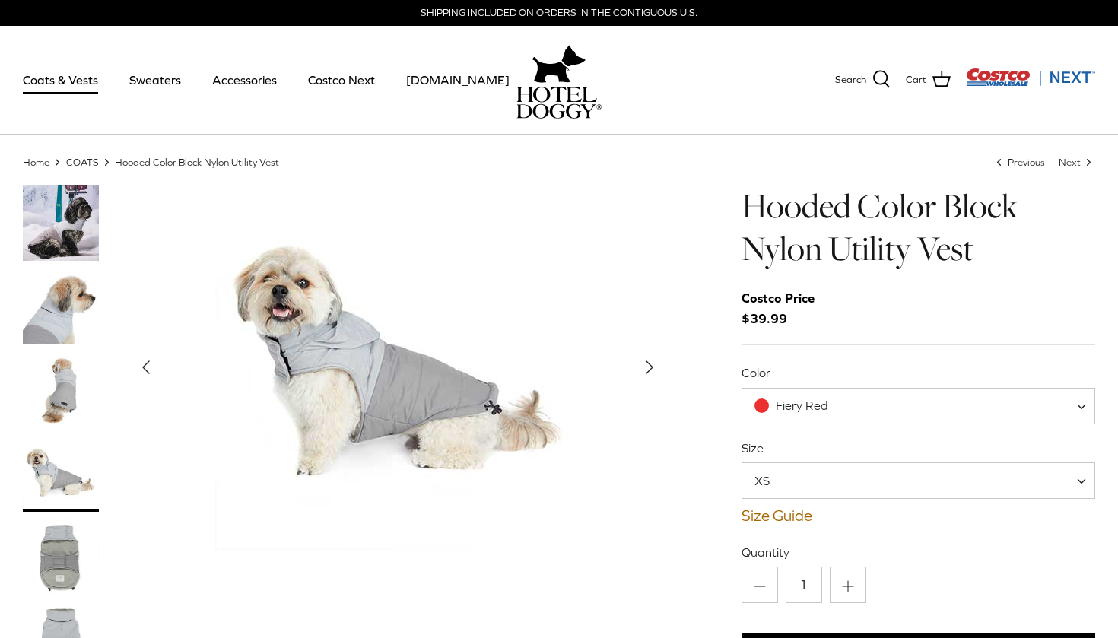
click at [83, 232] on img "Thumbnail Link" at bounding box center [61, 223] width 76 height 76
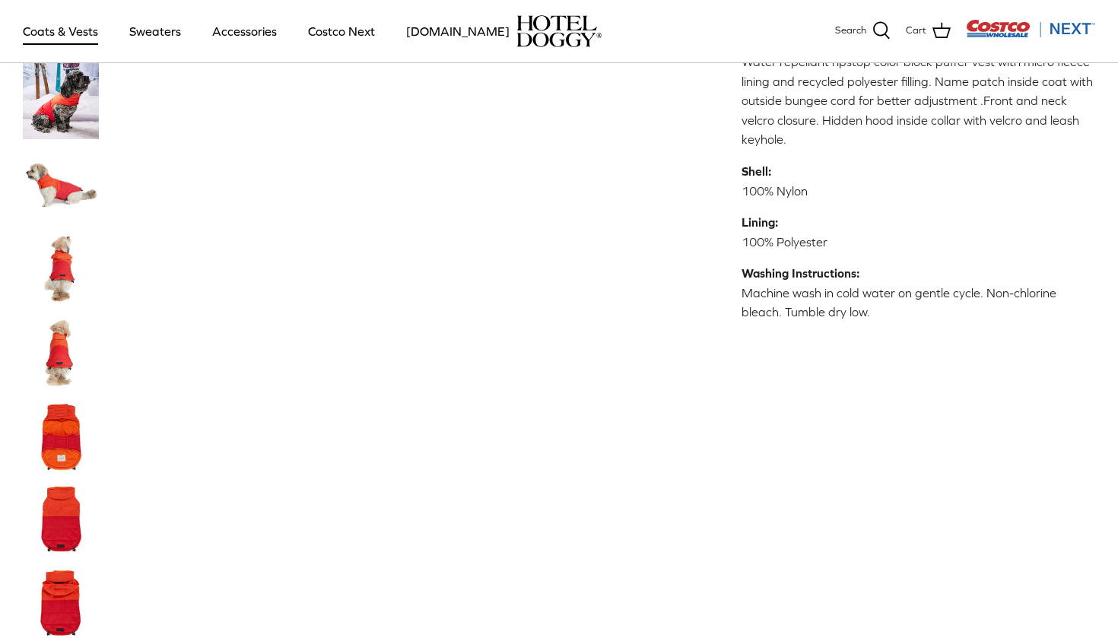
scroll to position [742, 0]
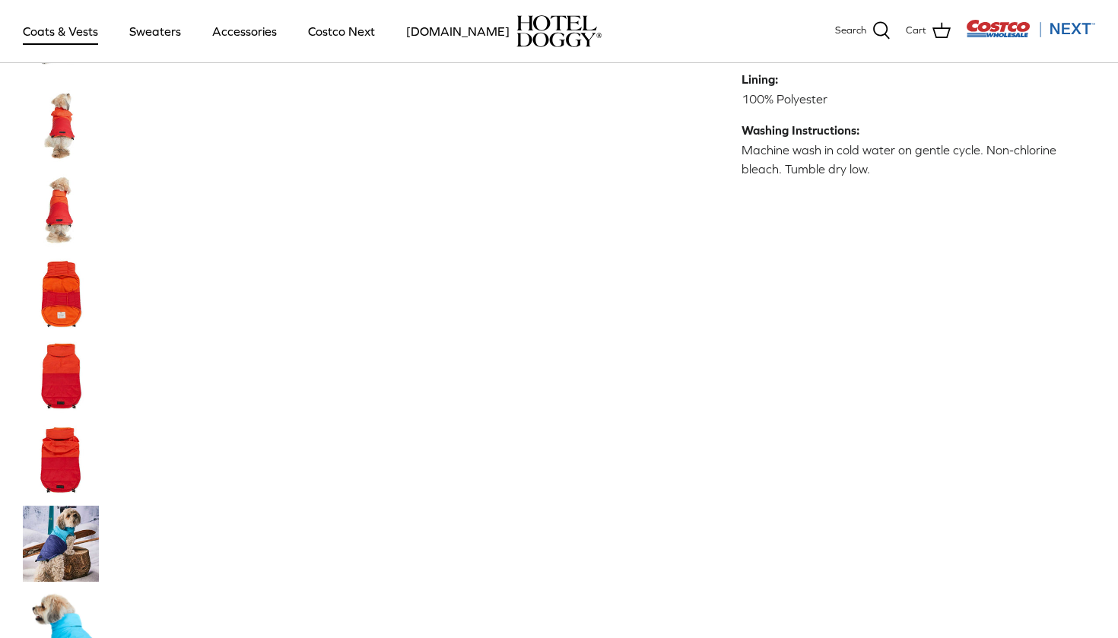
click at [60, 338] on img "Thumbnail Link" at bounding box center [61, 376] width 76 height 76
click at [62, 289] on img "Thumbnail Link" at bounding box center [61, 293] width 76 height 76
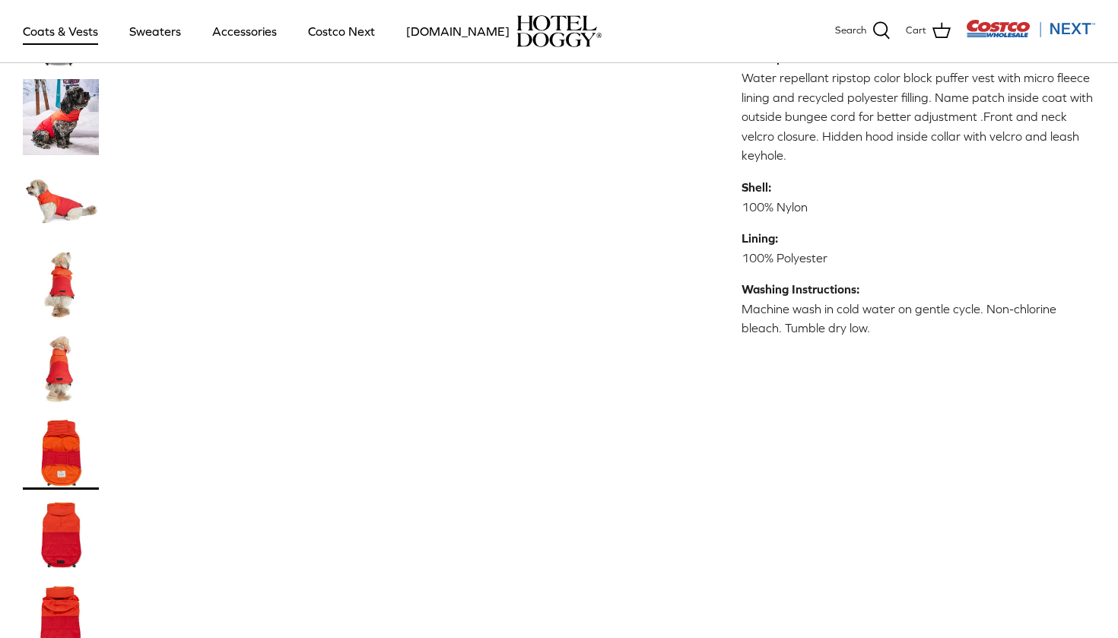
click at [77, 536] on img "Thumbnail Link" at bounding box center [61, 535] width 76 height 76
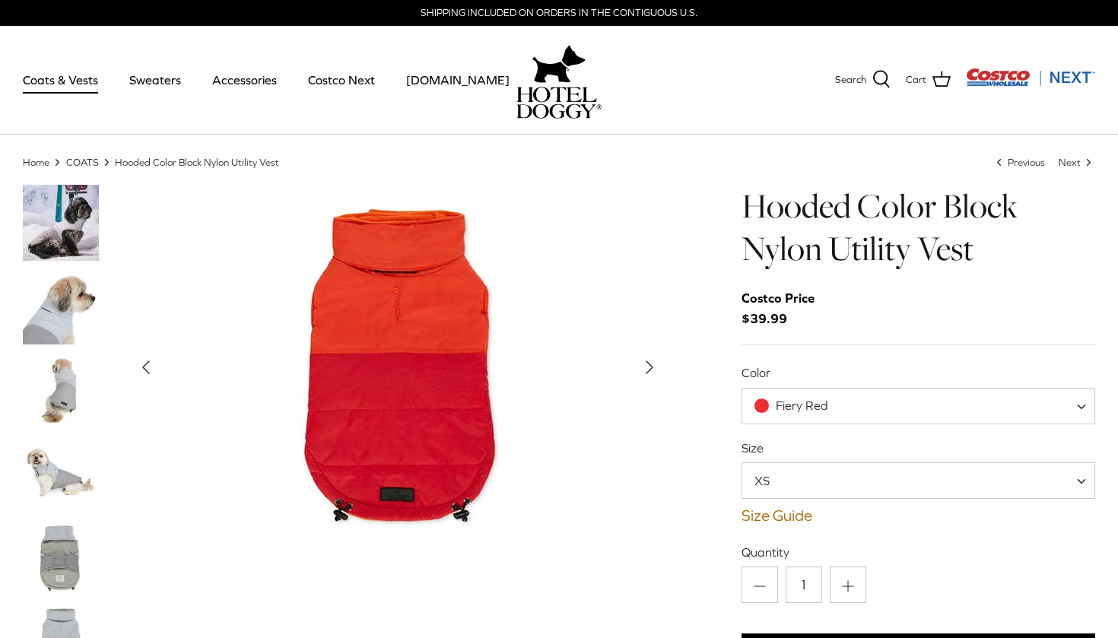
scroll to position [1, 0]
